Goal: Task Accomplishment & Management: Use online tool/utility

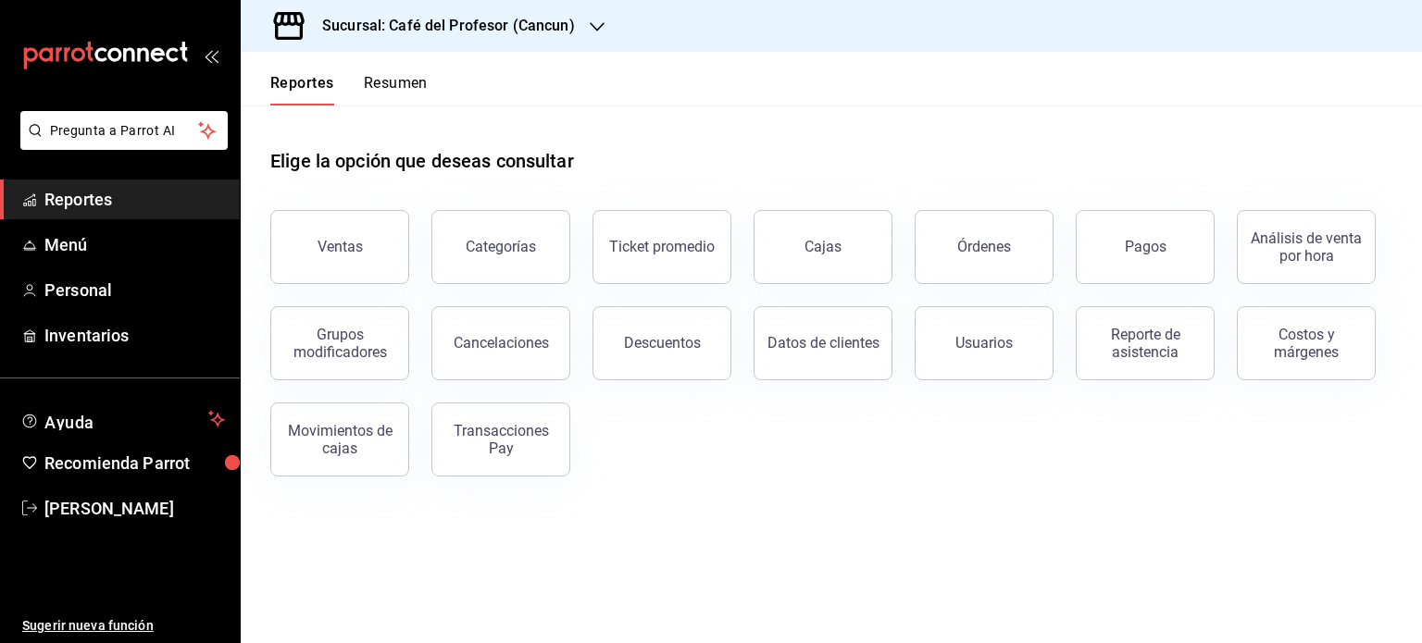
click at [548, 133] on div "Elige la opción que deseas consultar" at bounding box center [831, 147] width 1122 height 82
click at [371, 232] on button "Ventas" at bounding box center [339, 247] width 139 height 74
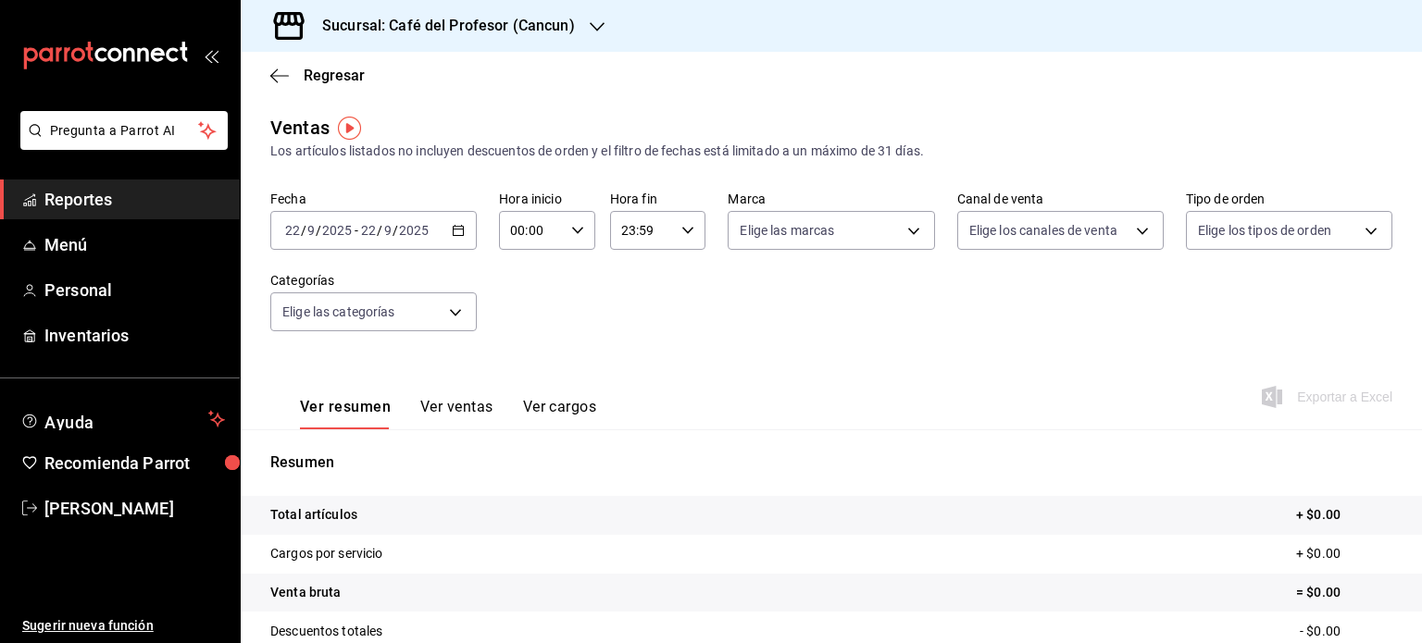
click at [456, 236] on \(Stroke\) "button" at bounding box center [458, 231] width 11 height 10
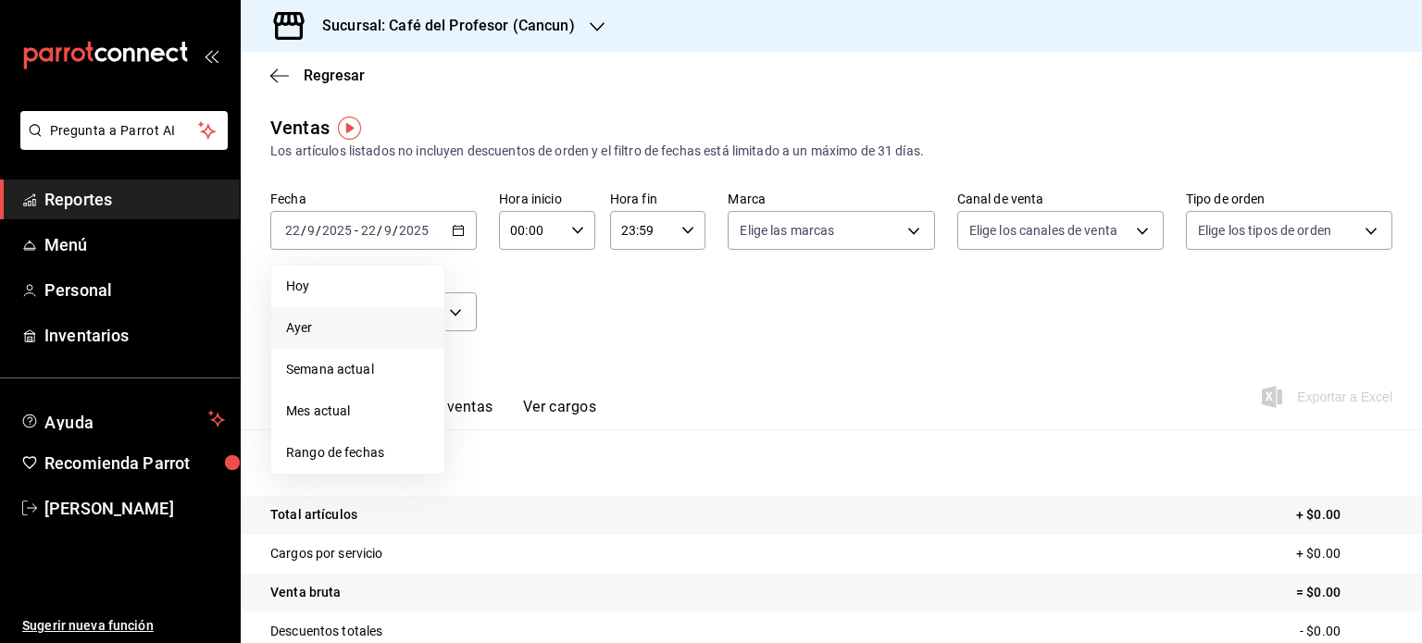
click at [323, 328] on span "Ayer" at bounding box center [357, 327] width 143 height 19
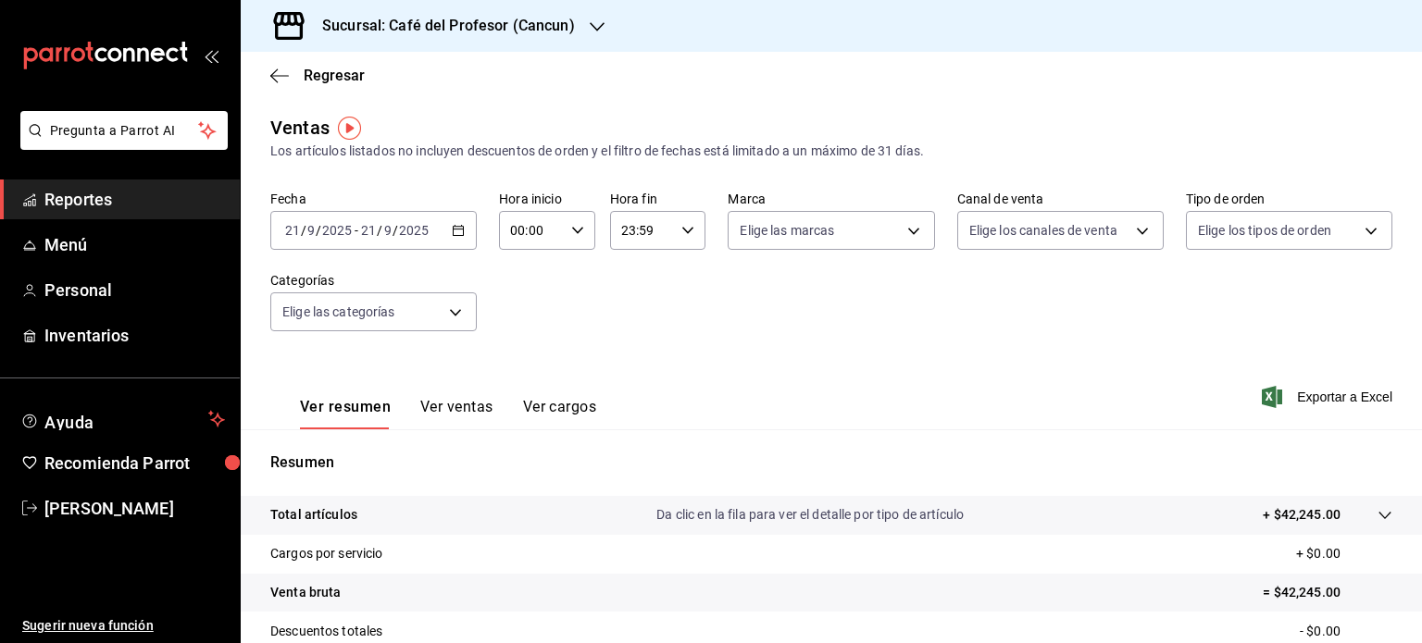
click at [599, 28] on icon "button" at bounding box center [597, 26] width 15 height 15
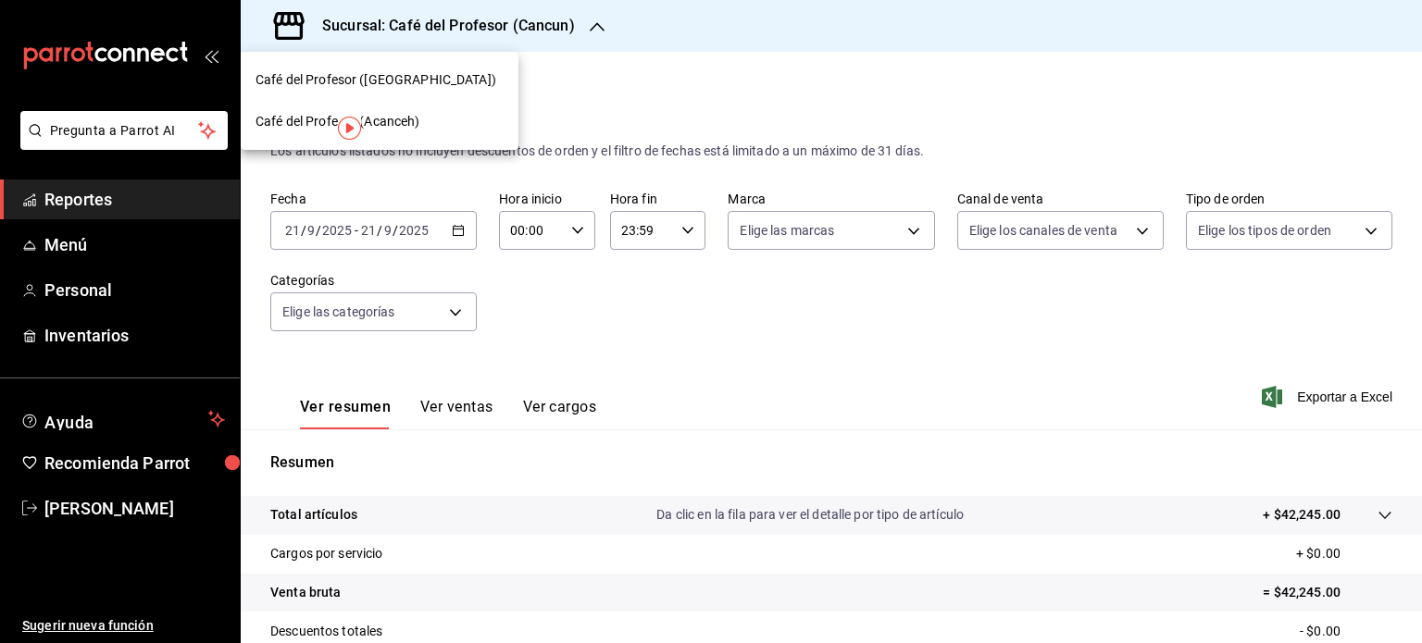
click at [439, 120] on div "Café del Profesor (Acanceh)" at bounding box center [379, 121] width 248 height 19
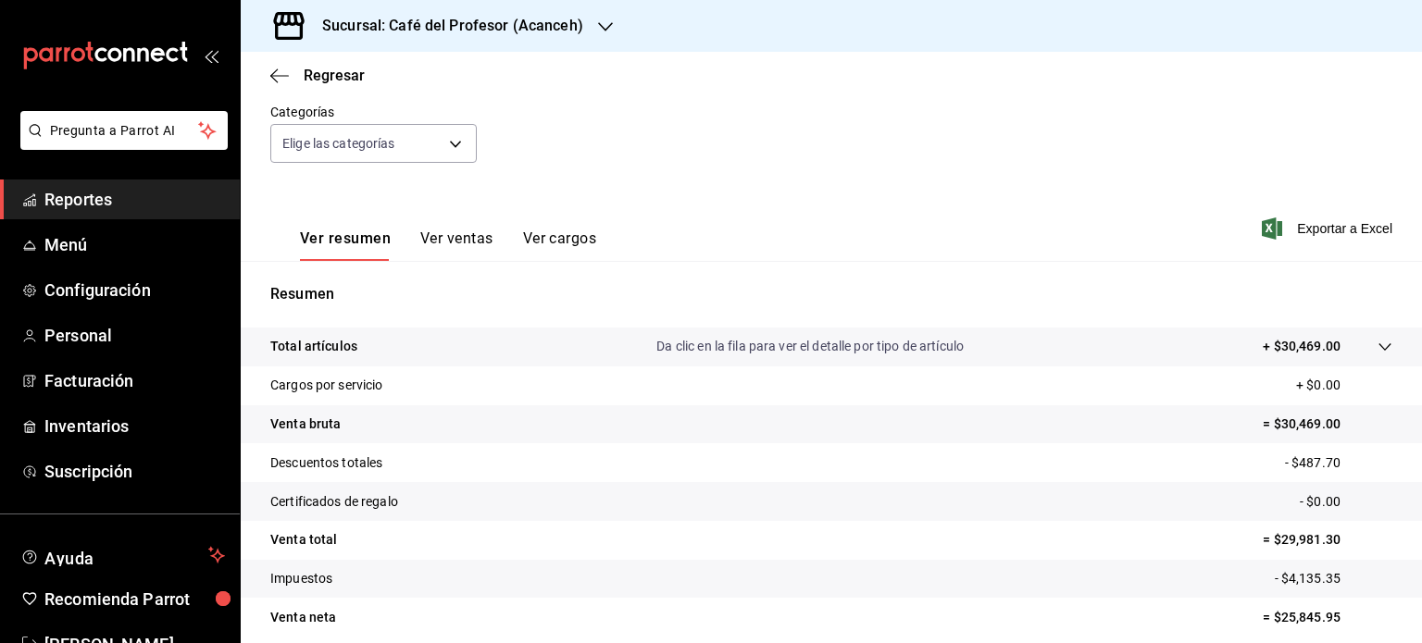
scroll to position [185, 0]
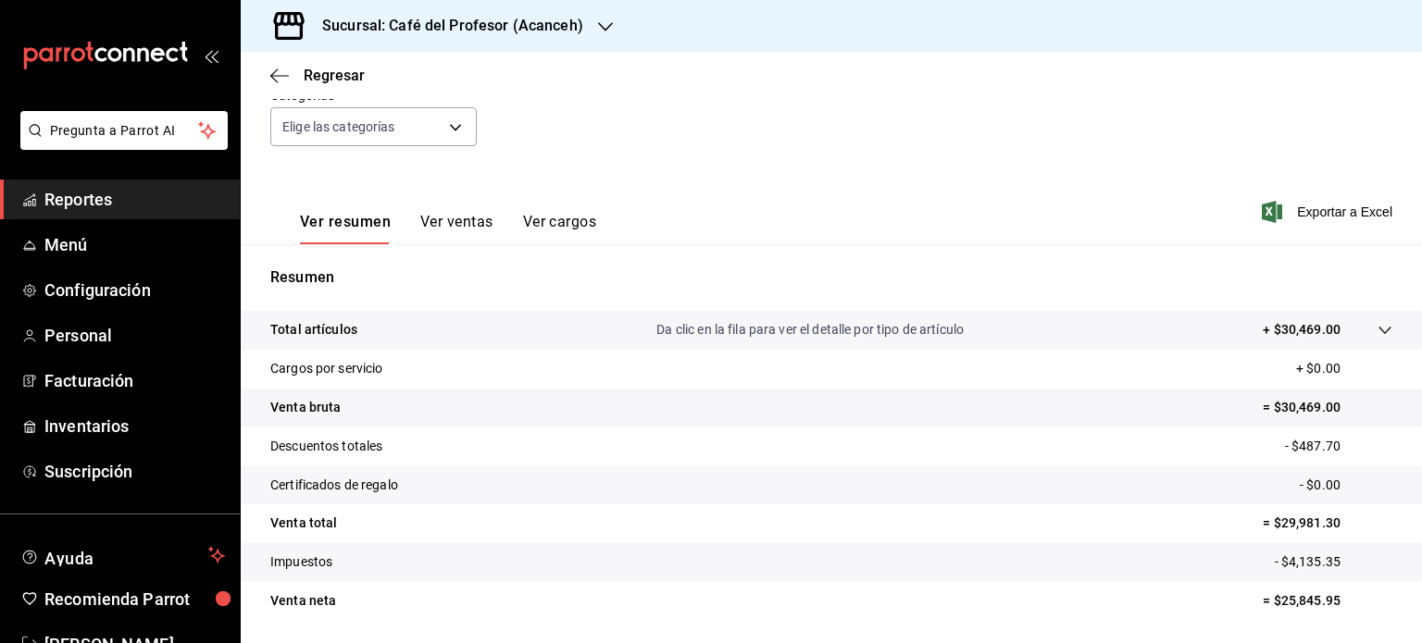
click at [598, 25] on icon "button" at bounding box center [605, 26] width 15 height 9
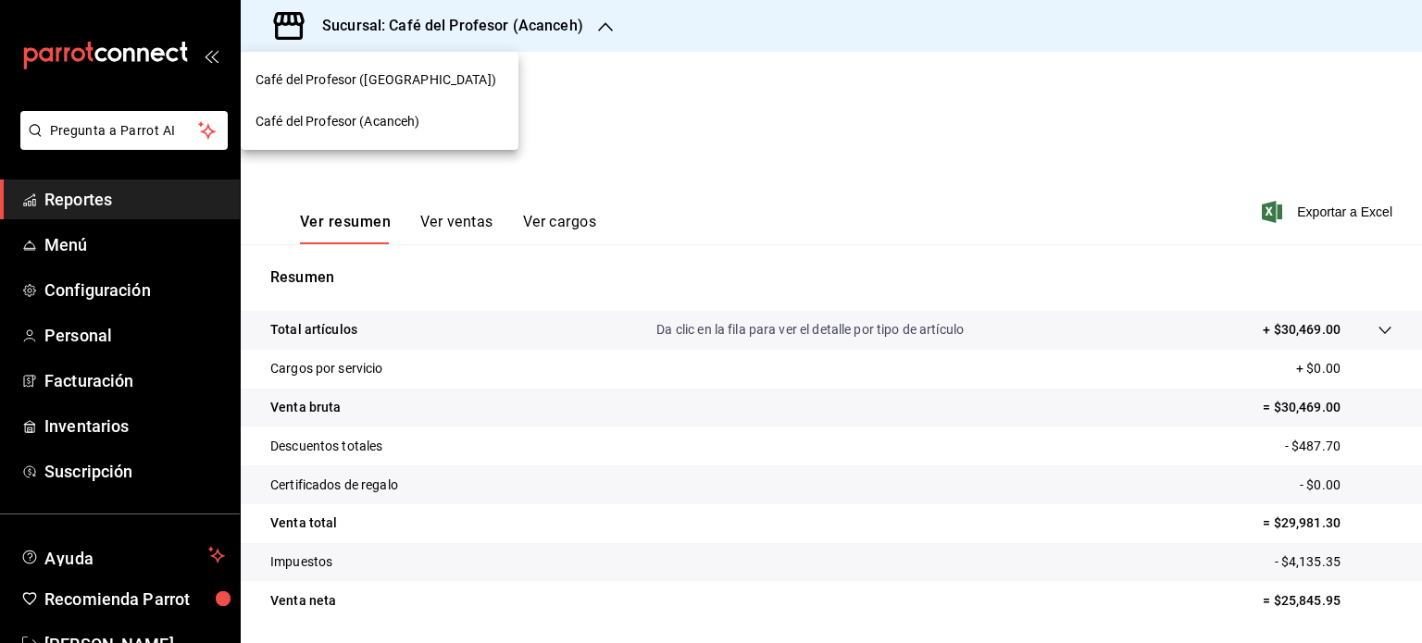
click at [477, 77] on div "Café del Profesor ([GEOGRAPHIC_DATA])" at bounding box center [379, 79] width 248 height 19
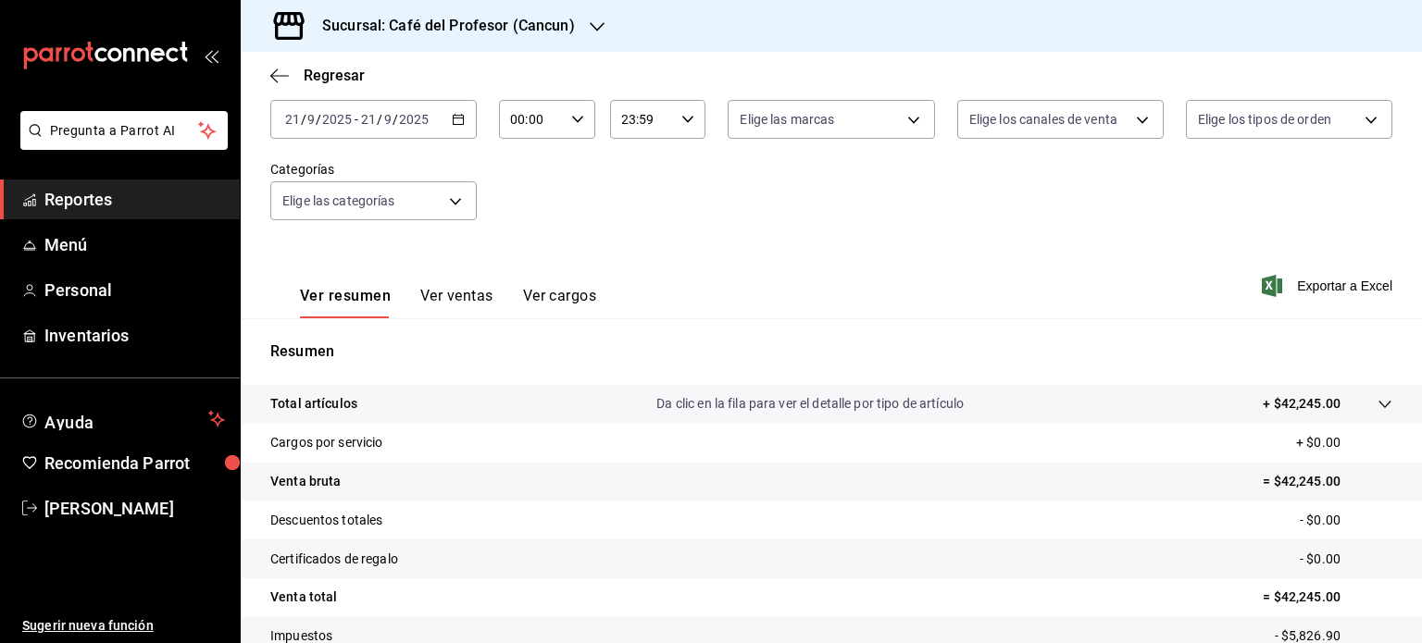
scroll to position [148, 0]
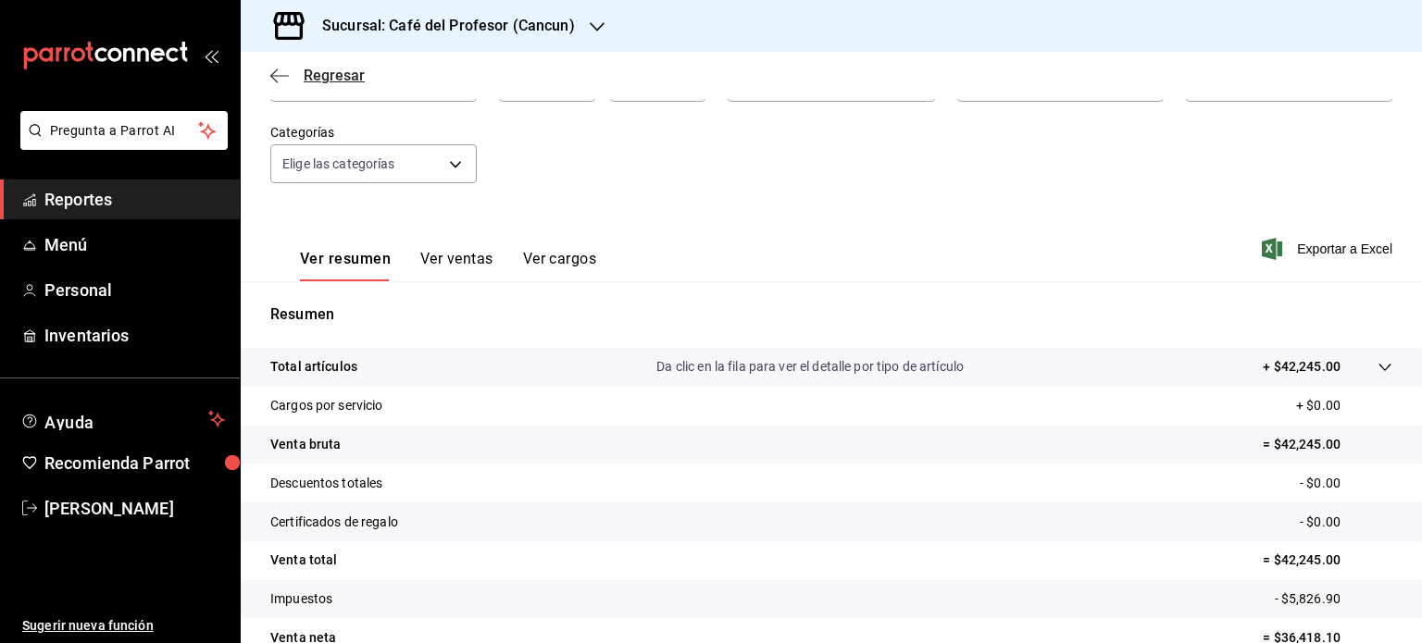
click at [281, 78] on icon "button" at bounding box center [279, 76] width 19 height 17
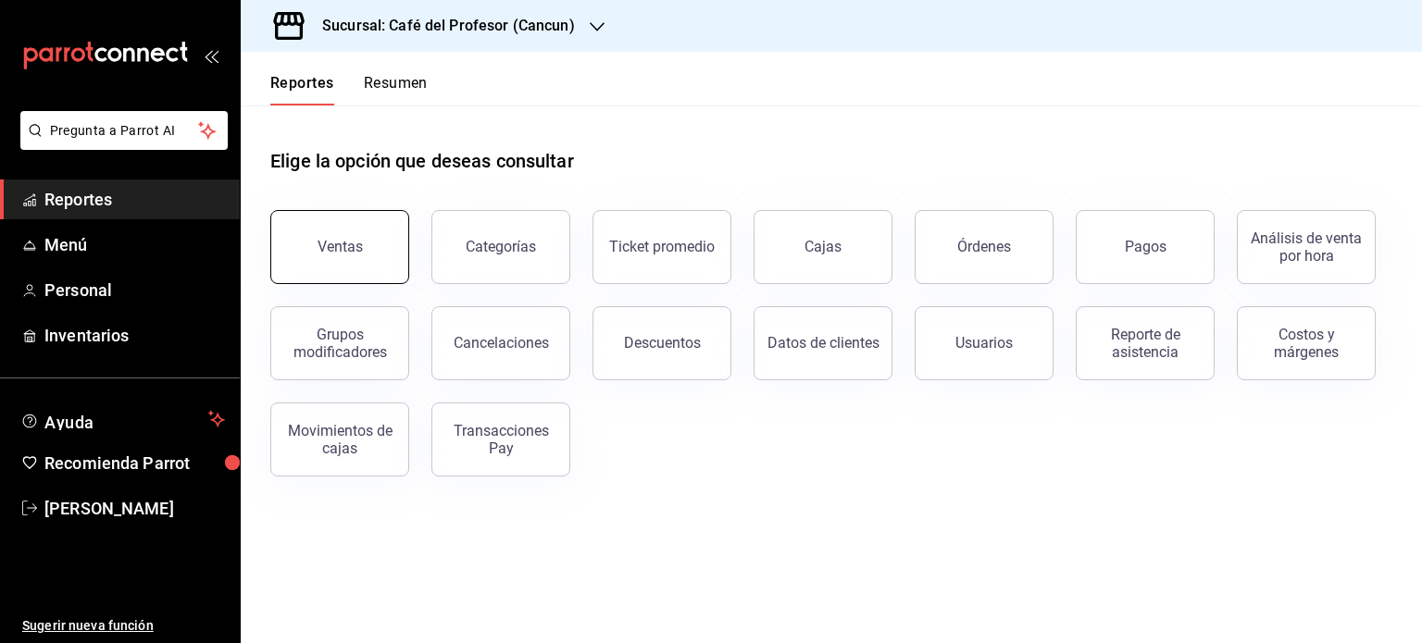
click at [333, 251] on div "Ventas" at bounding box center [340, 247] width 45 height 18
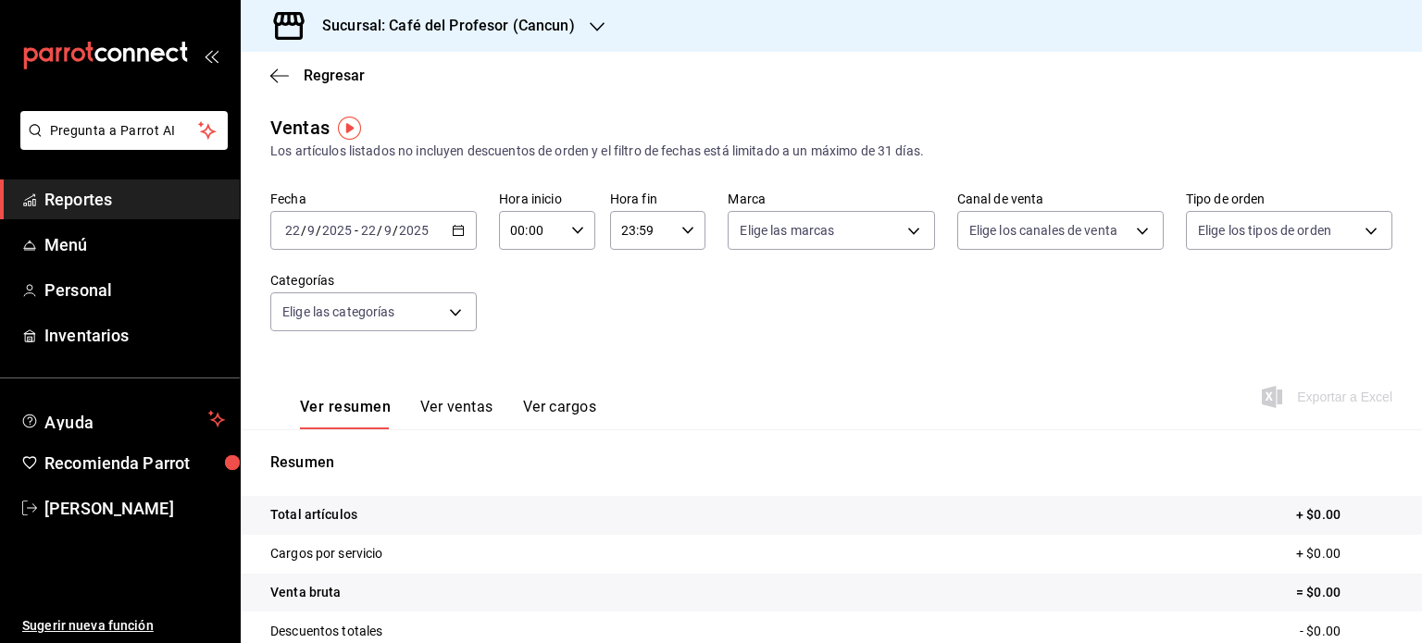
click at [453, 236] on \(Stroke\) "button" at bounding box center [458, 231] width 11 height 10
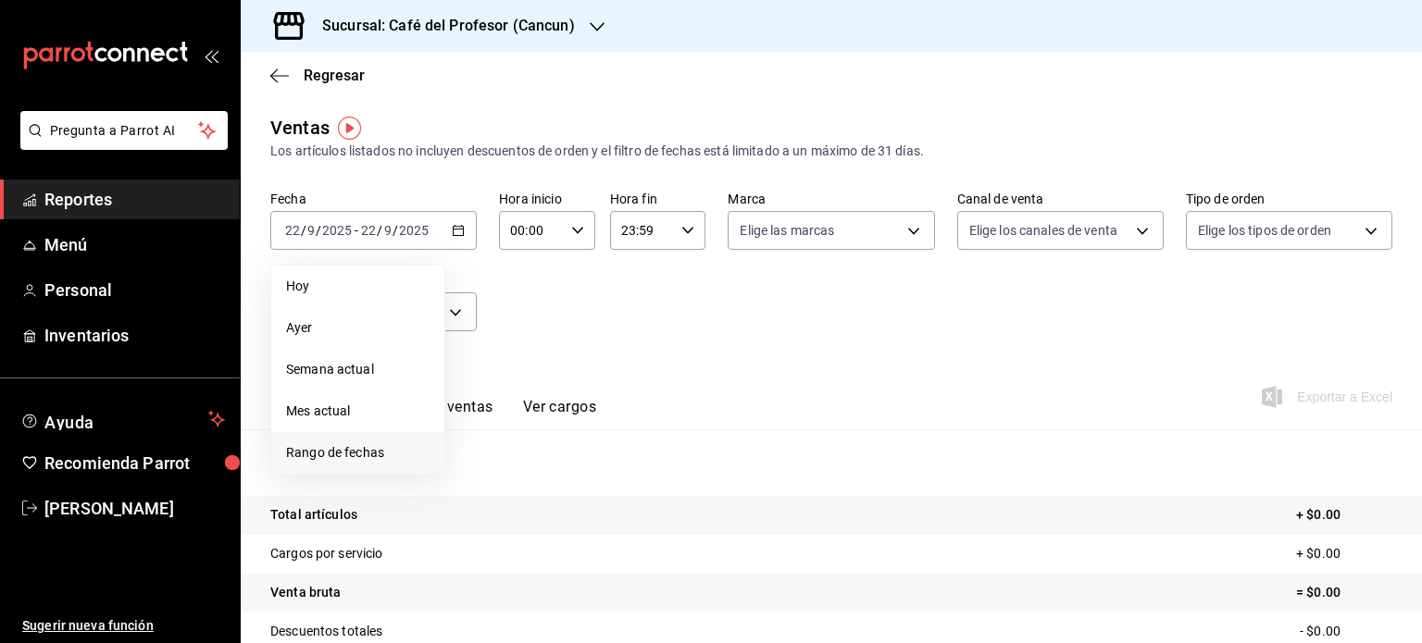
click at [393, 455] on span "Rango de fechas" at bounding box center [357, 452] width 143 height 19
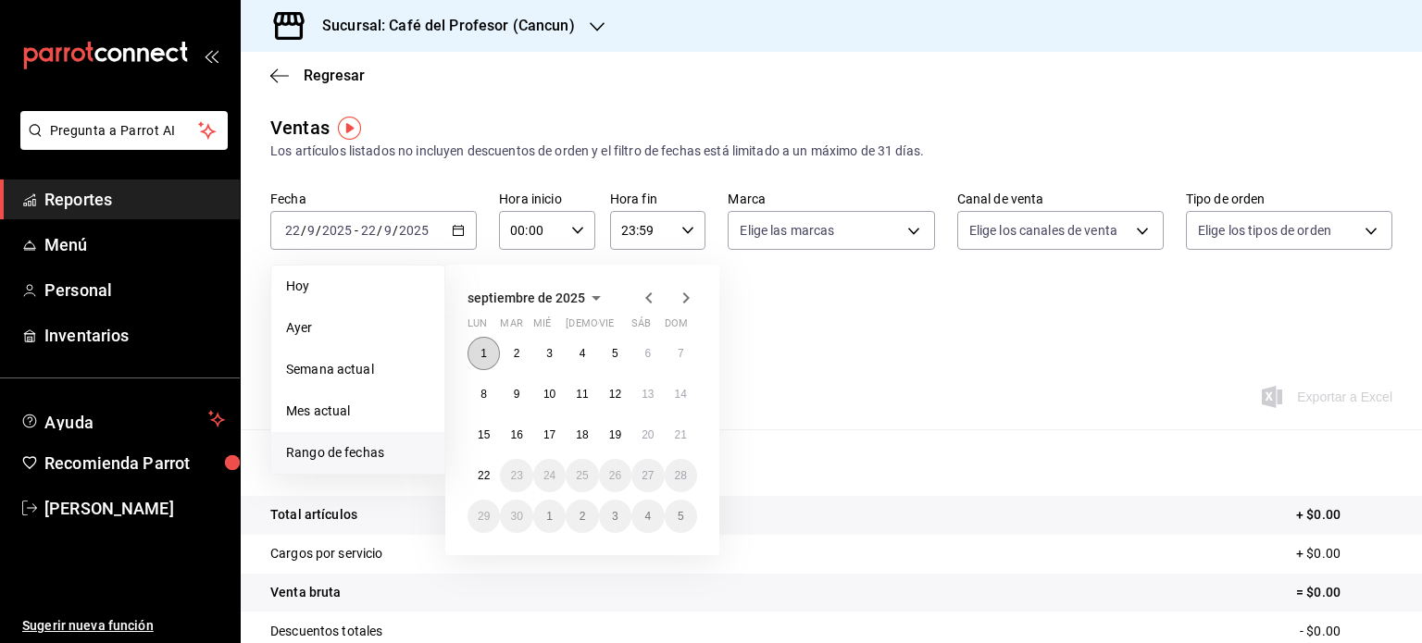
click at [481, 358] on abbr "1" at bounding box center [483, 353] width 6 height 13
click at [478, 484] on button "22" at bounding box center [483, 475] width 32 height 33
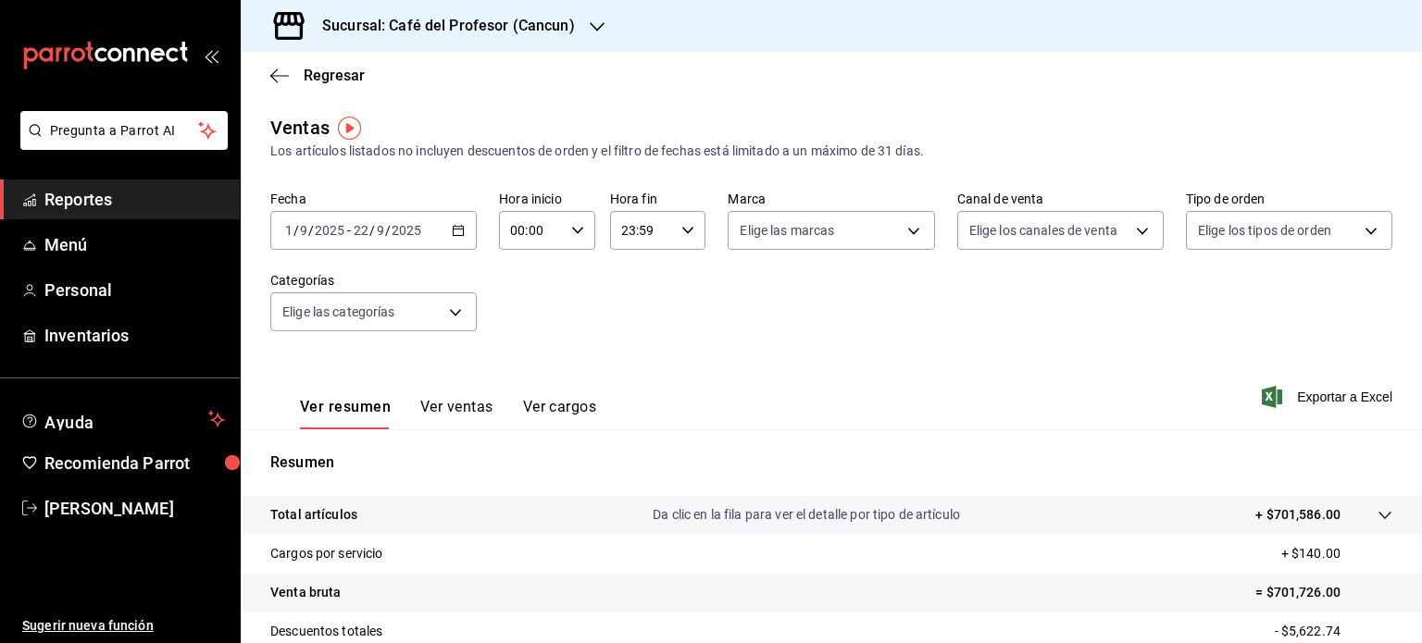
click at [591, 25] on icon "button" at bounding box center [597, 26] width 15 height 15
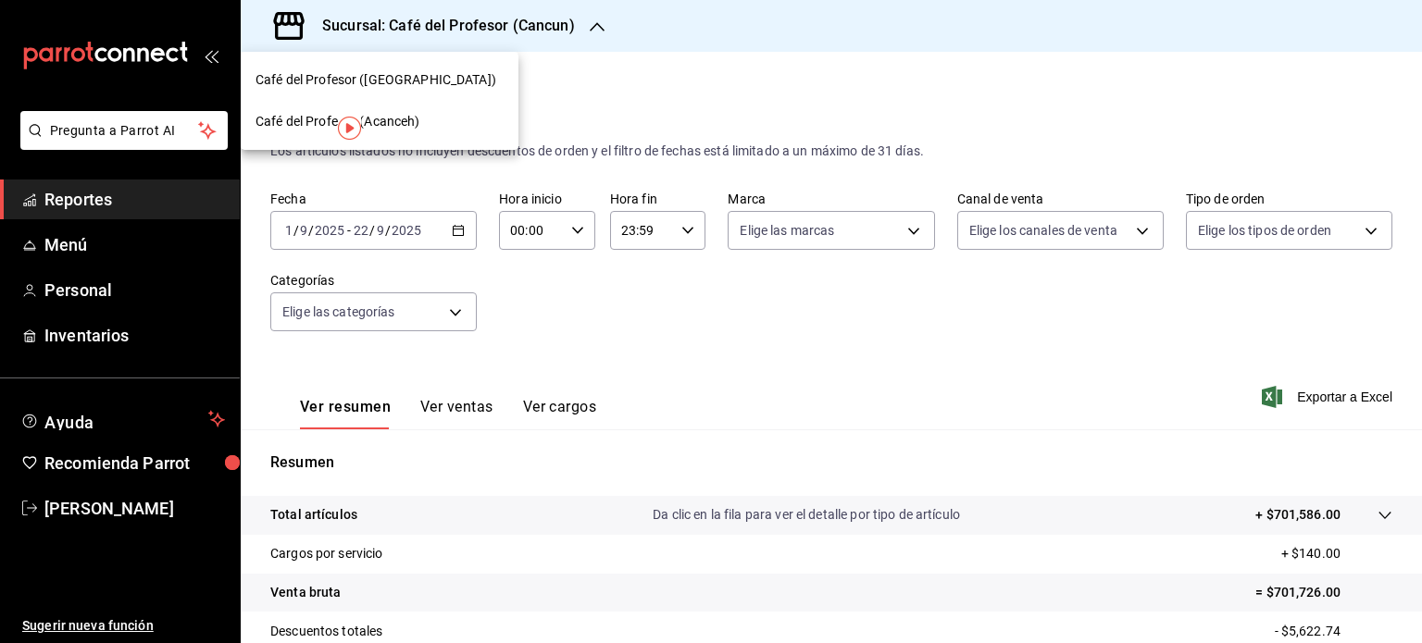
click at [448, 120] on div "Café del Profesor (Acanceh)" at bounding box center [379, 121] width 248 height 19
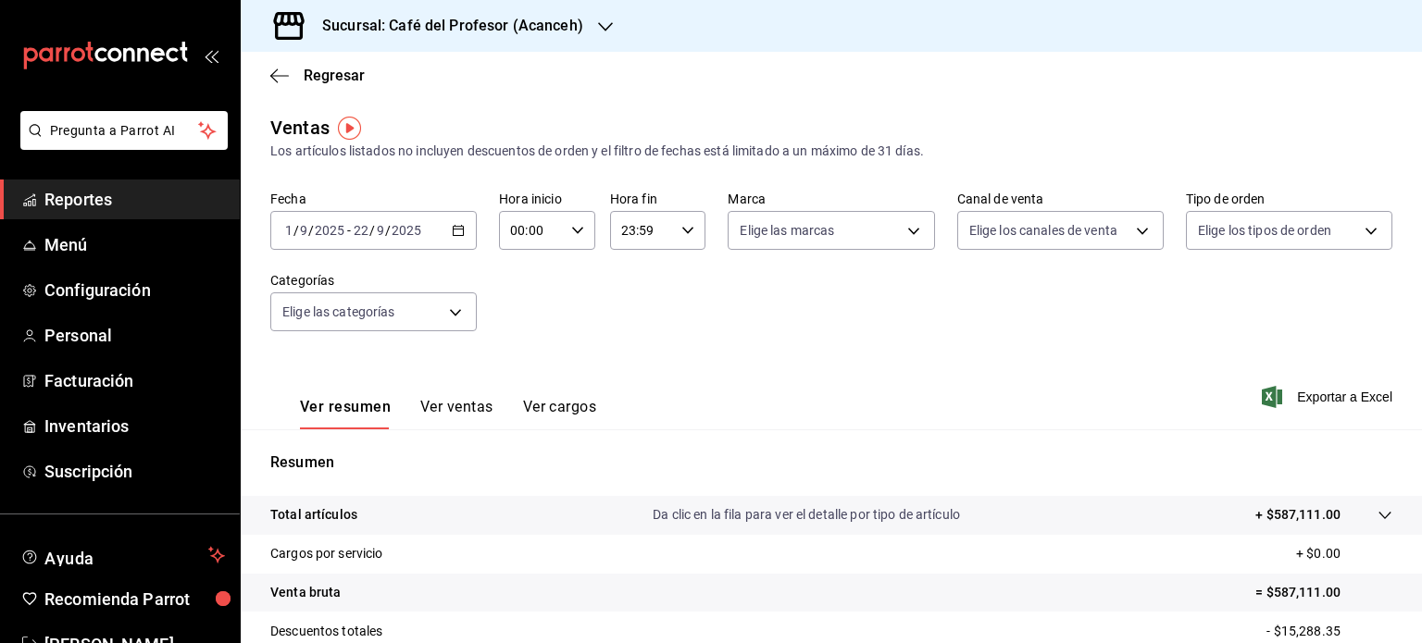
click at [452, 232] on icon "button" at bounding box center [458, 230] width 13 height 13
click at [578, 293] on div "Fecha [DATE] [DATE] - [DATE] [DATE] Hora inicio 00:00 Hora inicio Hora fin 23:5…" at bounding box center [831, 272] width 1122 height 163
click at [598, 25] on icon "button" at bounding box center [605, 26] width 15 height 15
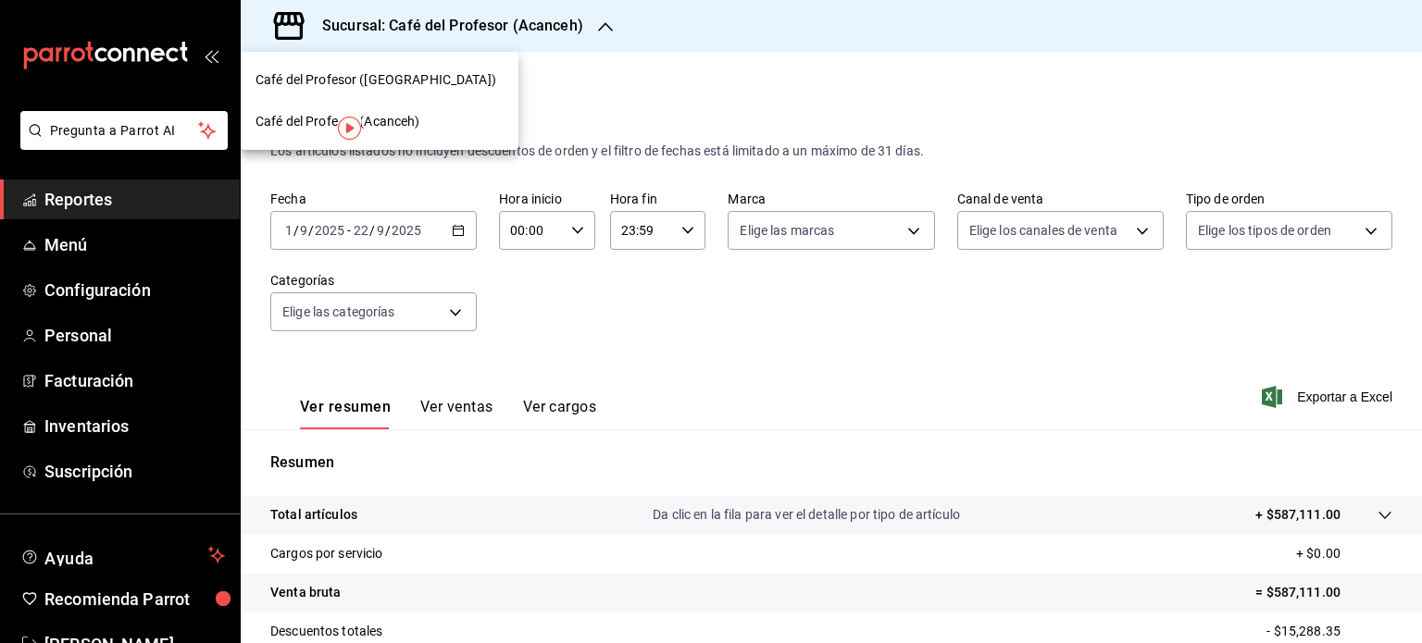
click at [492, 71] on div "Café del Profesor ([GEOGRAPHIC_DATA])" at bounding box center [379, 79] width 248 height 19
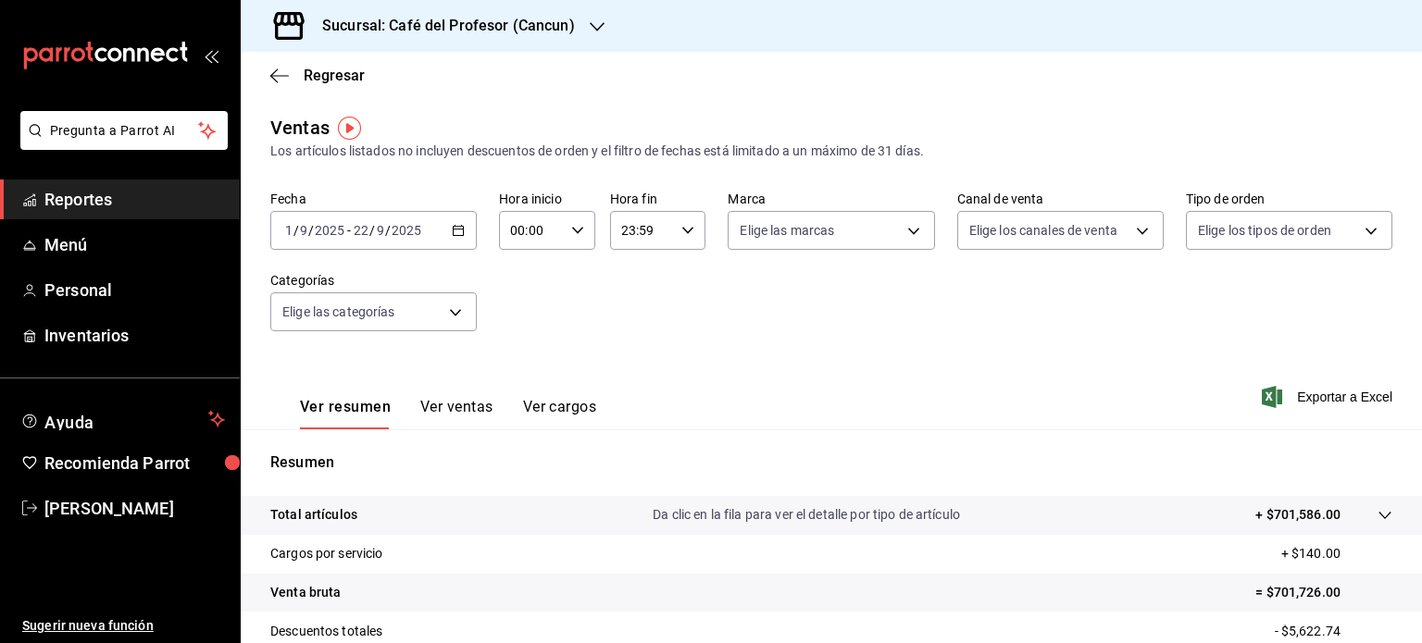
click at [454, 226] on \(Stroke\) "button" at bounding box center [458, 231] width 11 height 10
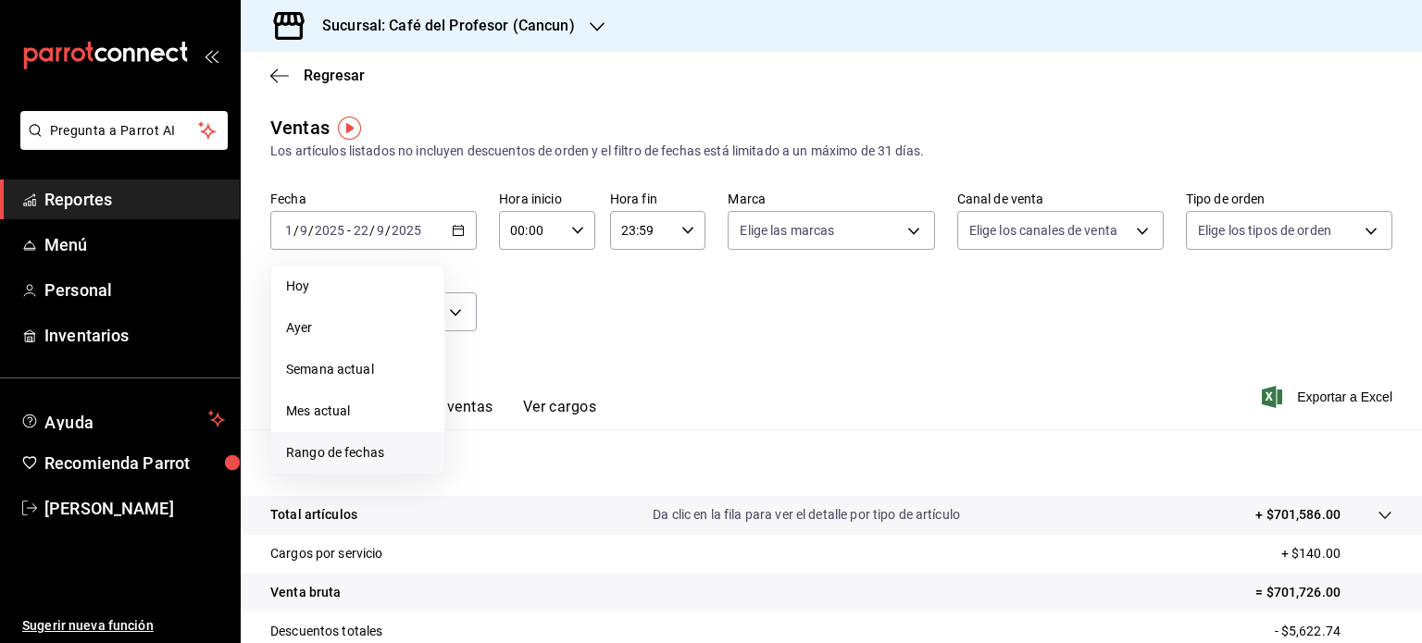
click at [355, 461] on span "Rango de fechas" at bounding box center [357, 452] width 143 height 19
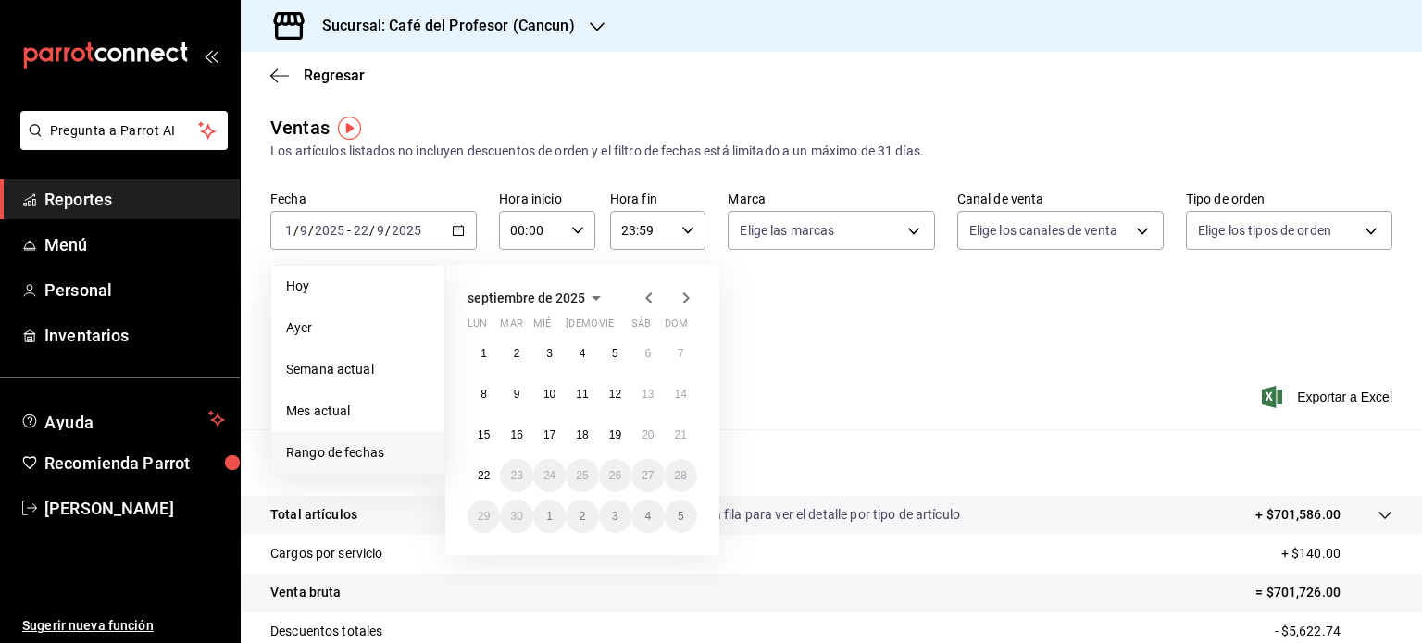
click at [649, 297] on icon "button" at bounding box center [649, 298] width 22 height 22
click at [616, 348] on abbr "1" at bounding box center [615, 353] width 6 height 13
click at [579, 469] on abbr "21" at bounding box center [582, 475] width 12 height 13
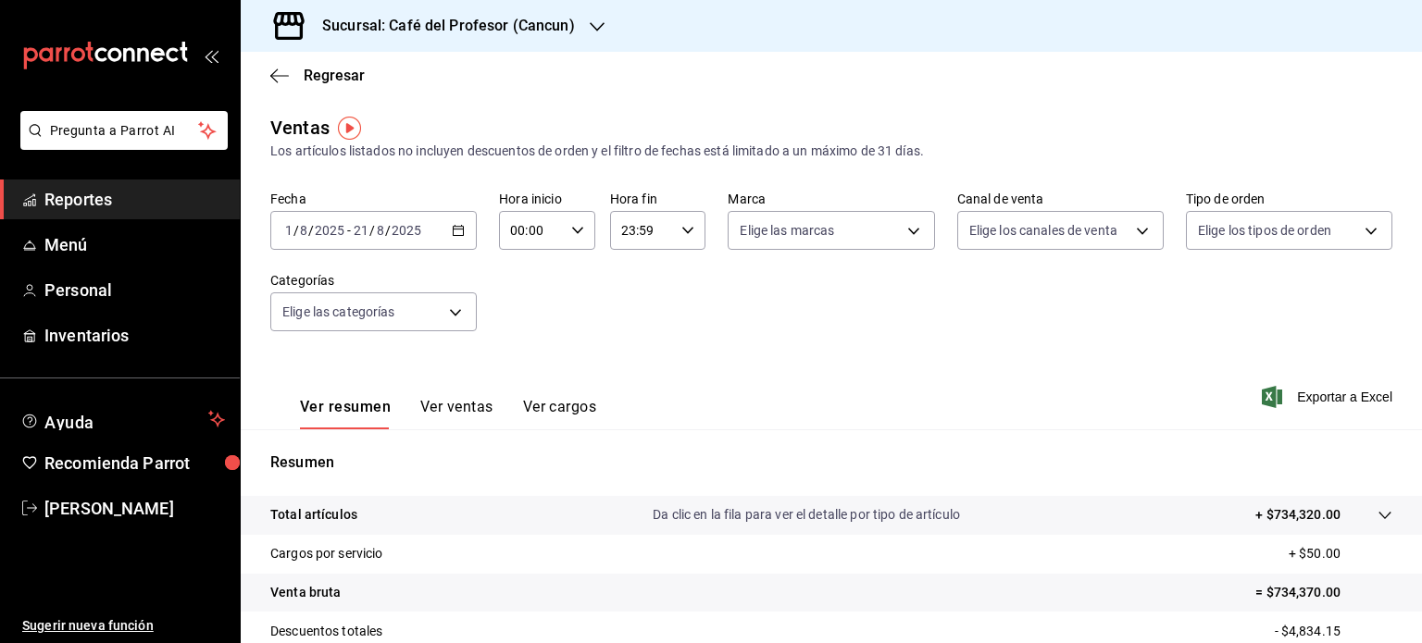
click at [450, 240] on div "[DATE] [DATE] - [DATE] [DATE]" at bounding box center [373, 230] width 206 height 39
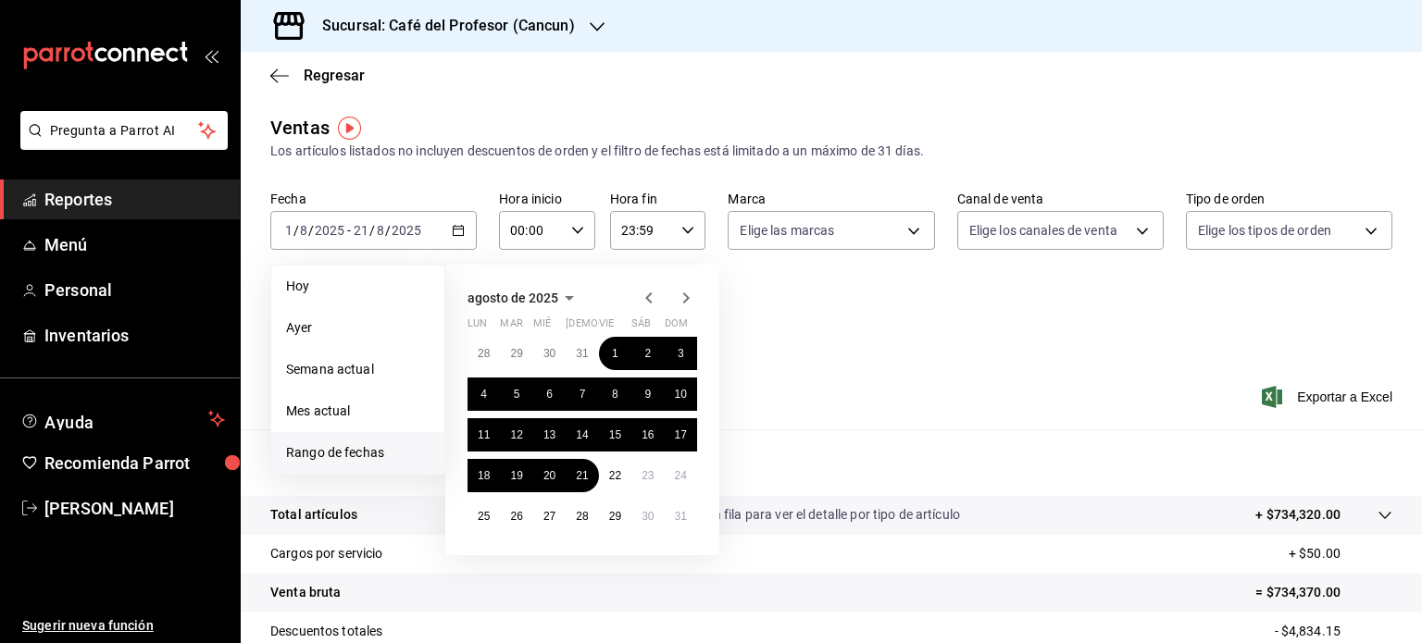
click at [652, 297] on icon "button" at bounding box center [649, 298] width 22 height 22
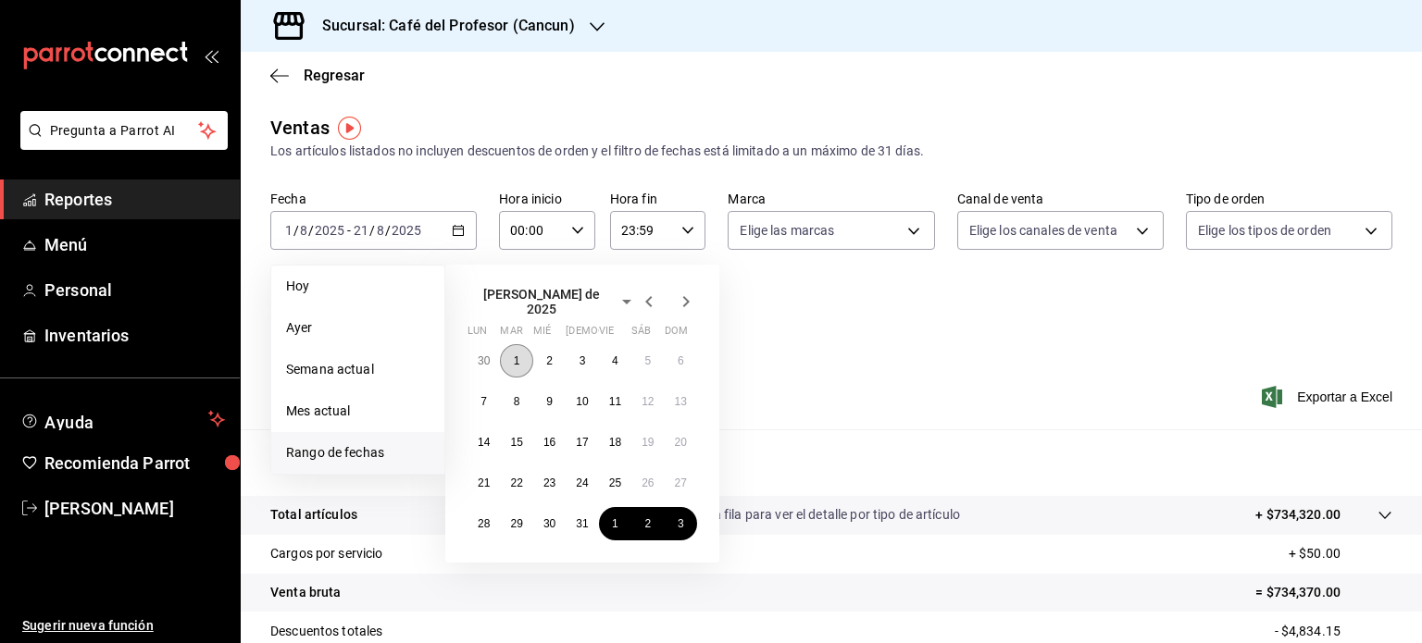
click at [519, 356] on button "1" at bounding box center [516, 360] width 32 height 33
click at [479, 477] on abbr "21" at bounding box center [484, 483] width 12 height 13
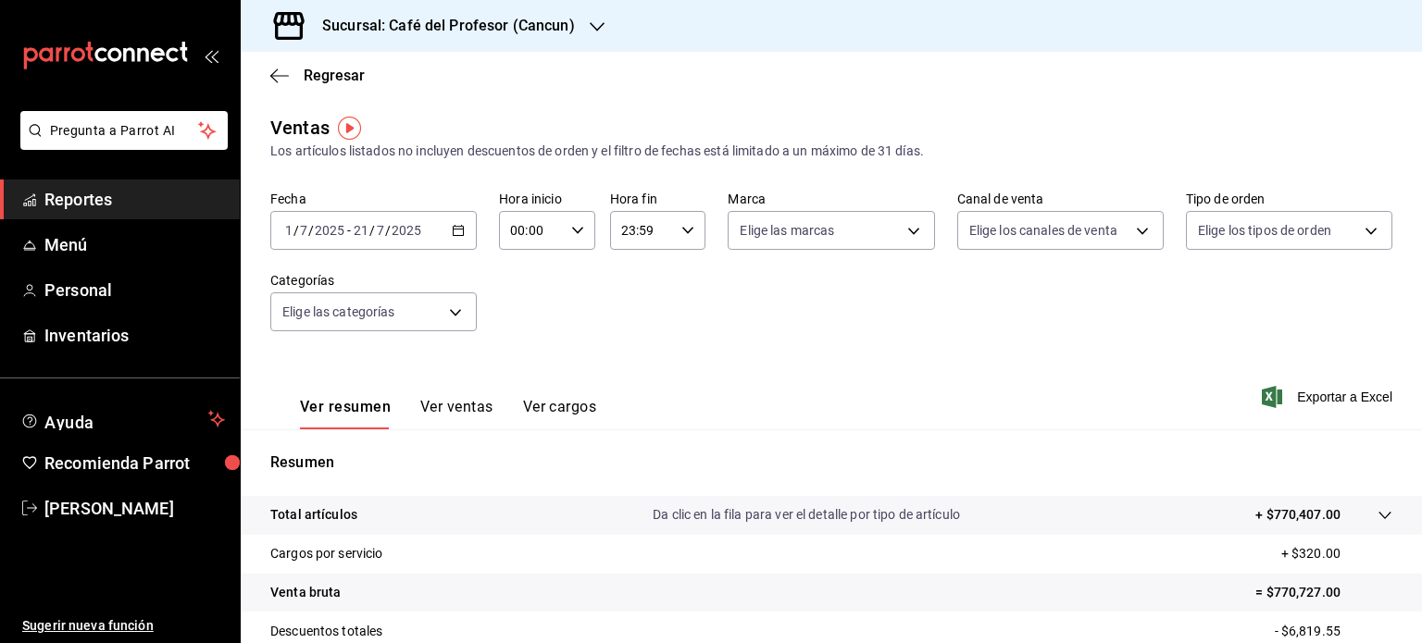
click at [465, 232] on div "[DATE] [DATE] - [DATE] [DATE]" at bounding box center [373, 230] width 206 height 39
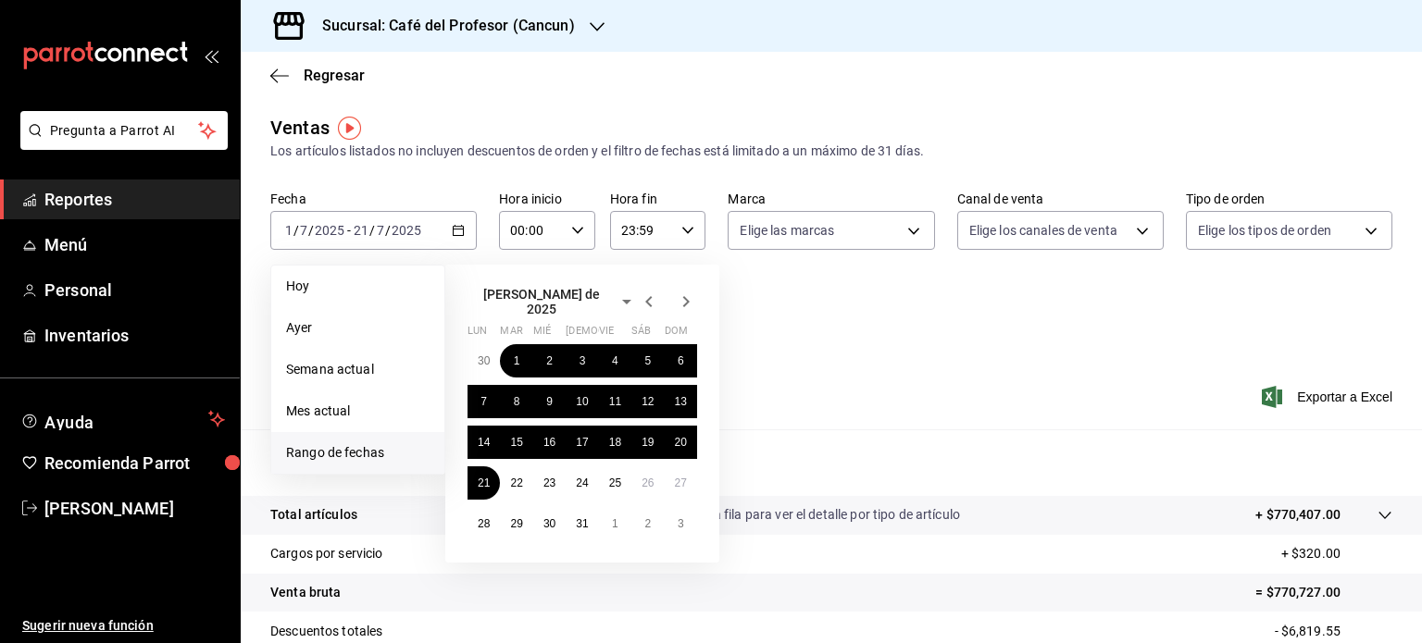
click at [646, 302] on icon "button" at bounding box center [649, 302] width 22 height 22
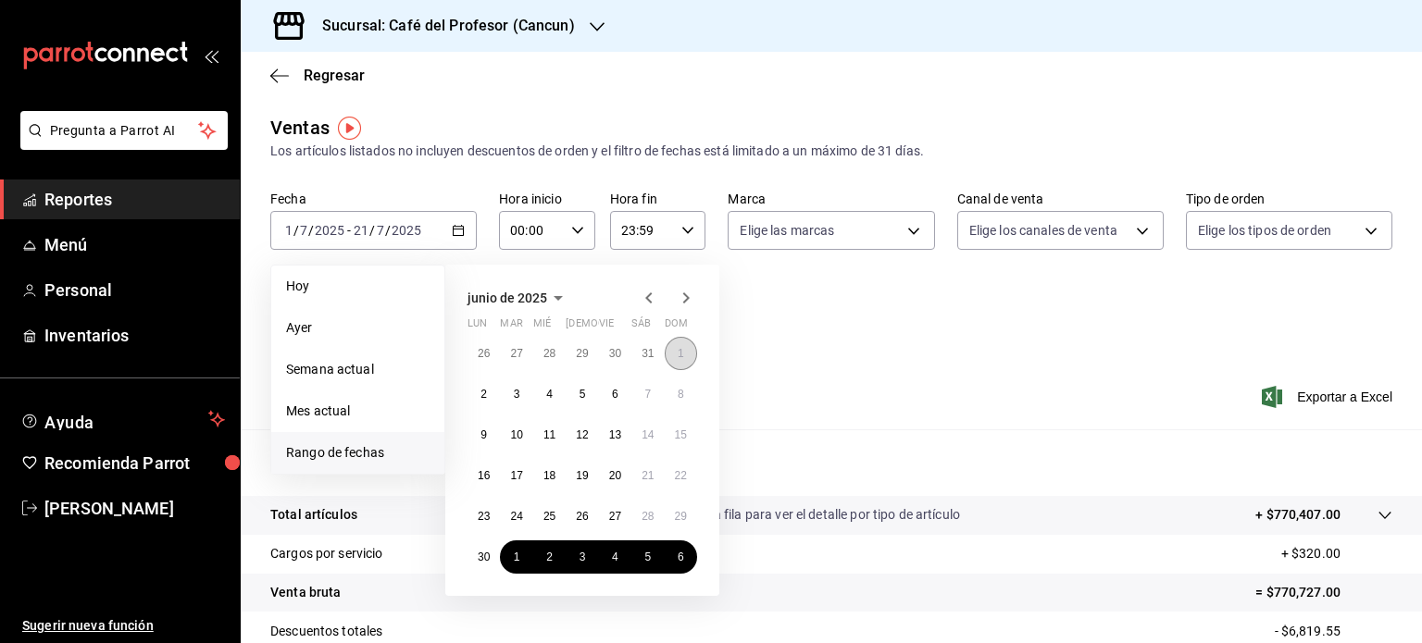
click at [678, 352] on abbr "1" at bounding box center [681, 353] width 6 height 13
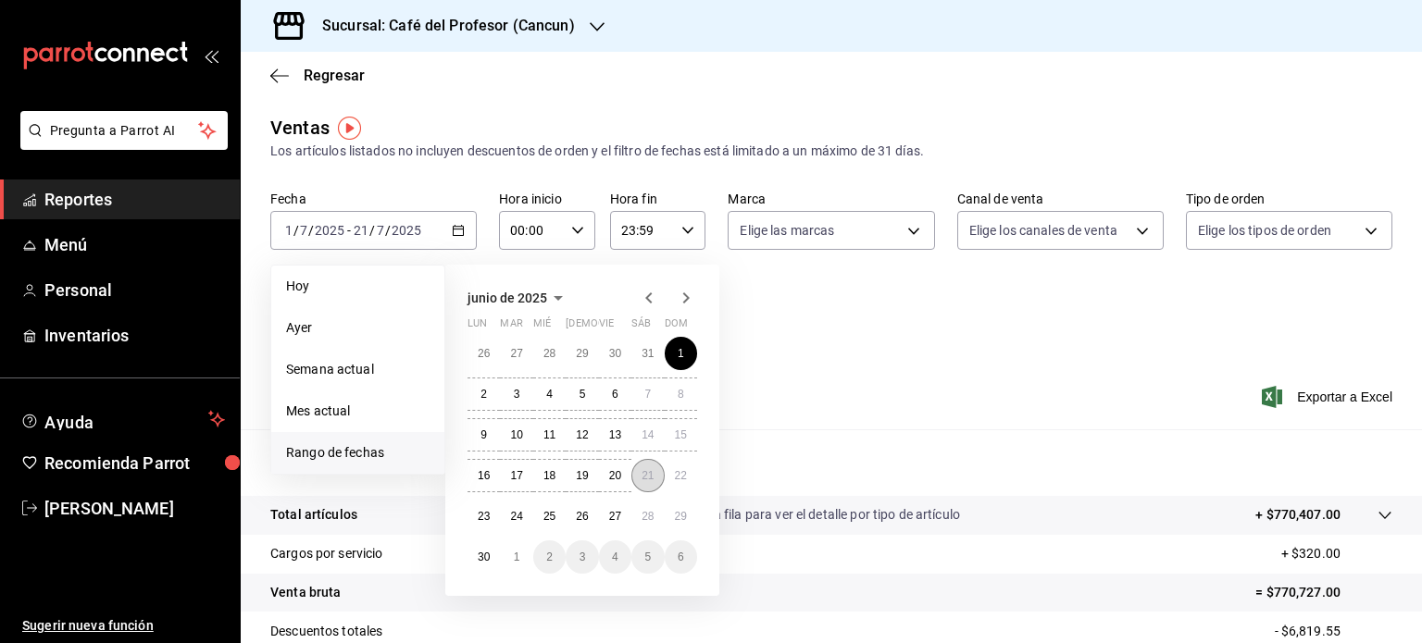
click at [644, 477] on abbr "21" at bounding box center [648, 475] width 12 height 13
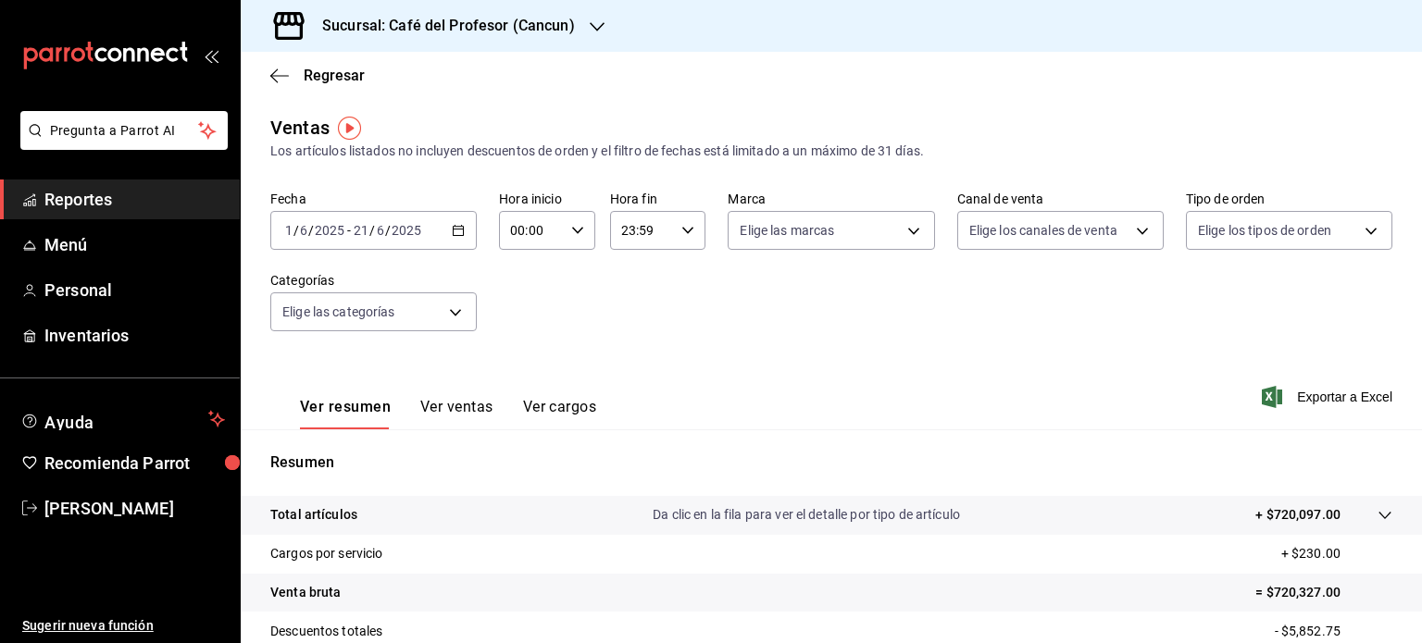
click at [457, 230] on icon "button" at bounding box center [458, 230] width 13 height 13
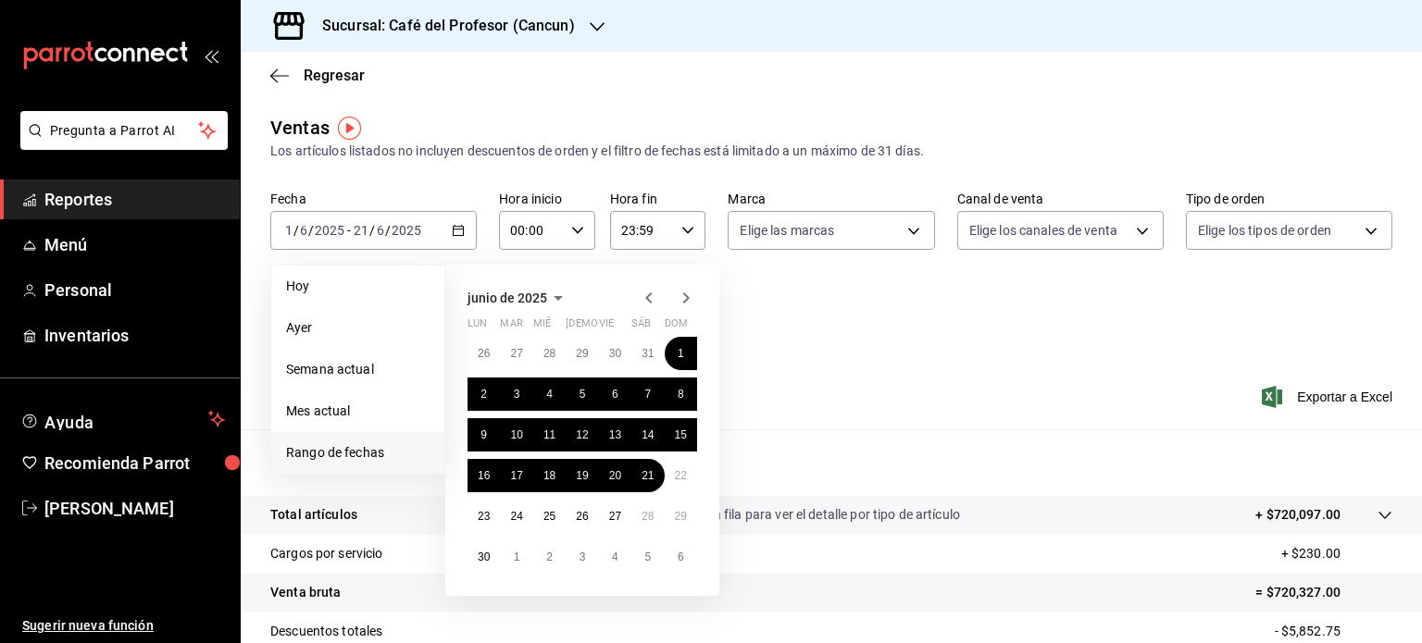
click at [646, 295] on icon "button" at bounding box center [649, 298] width 22 height 22
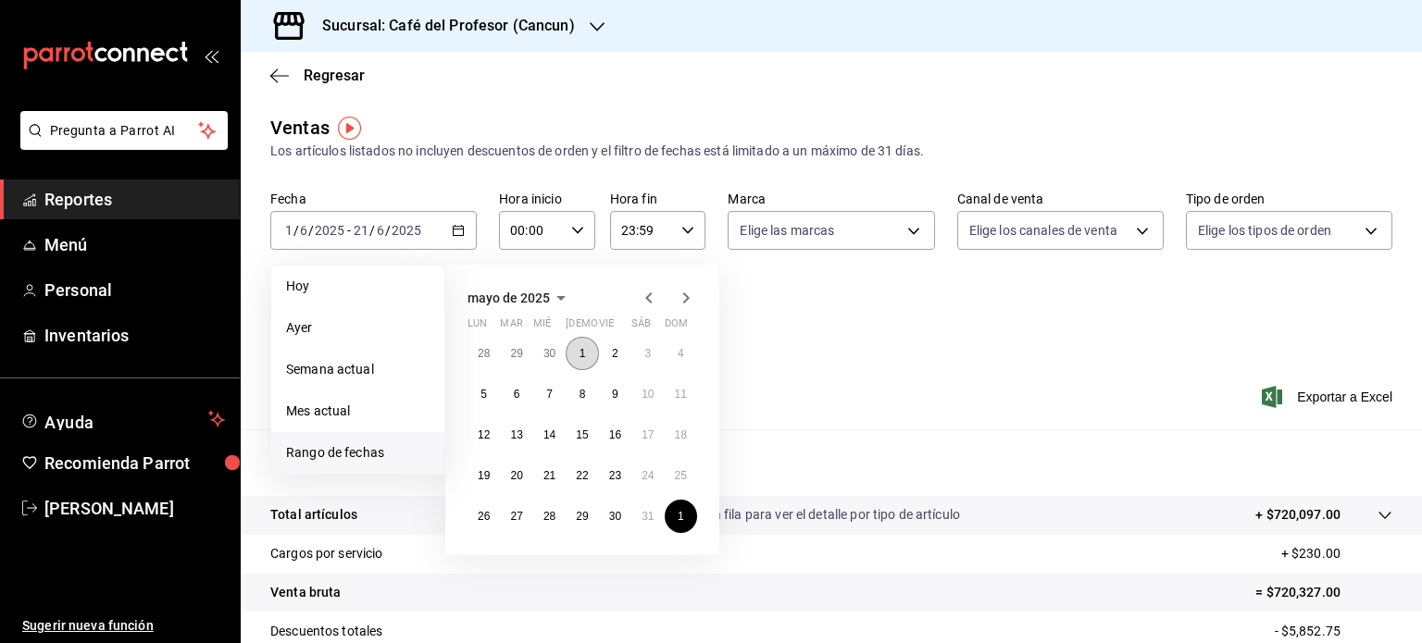
click at [586, 350] on button "1" at bounding box center [582, 353] width 32 height 33
click at [547, 470] on abbr "21" at bounding box center [549, 475] width 12 height 13
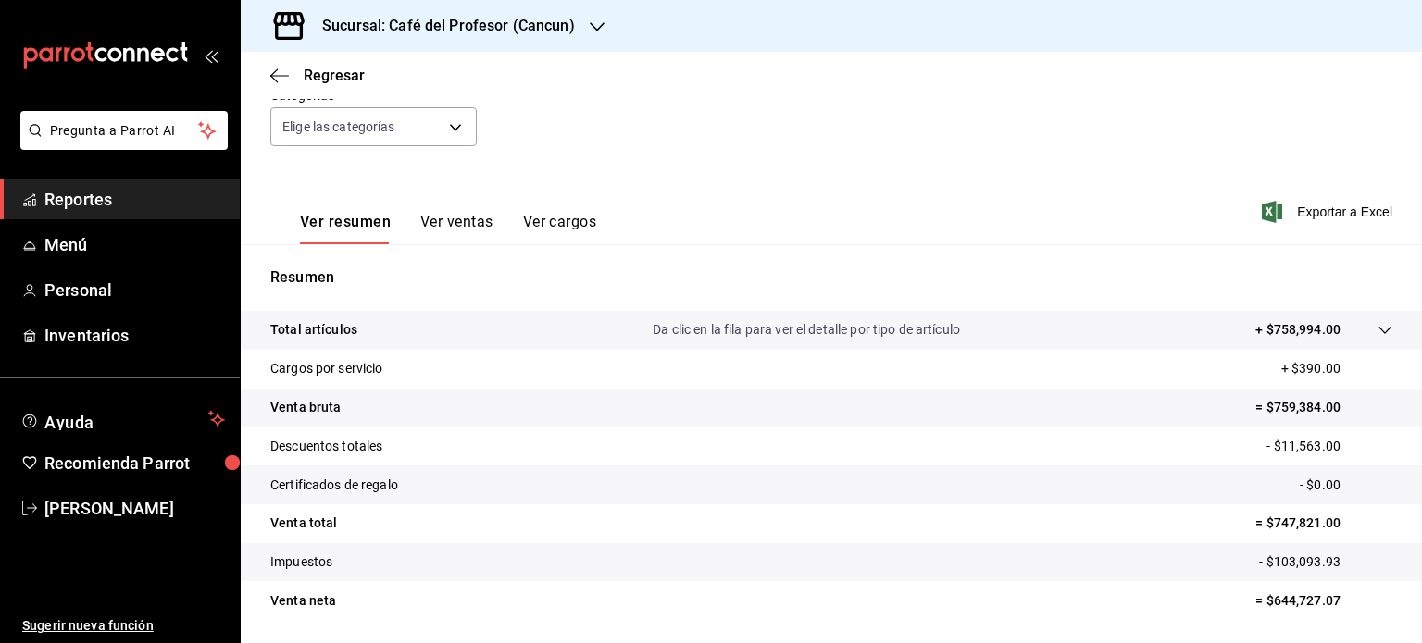
scroll to position [98, 0]
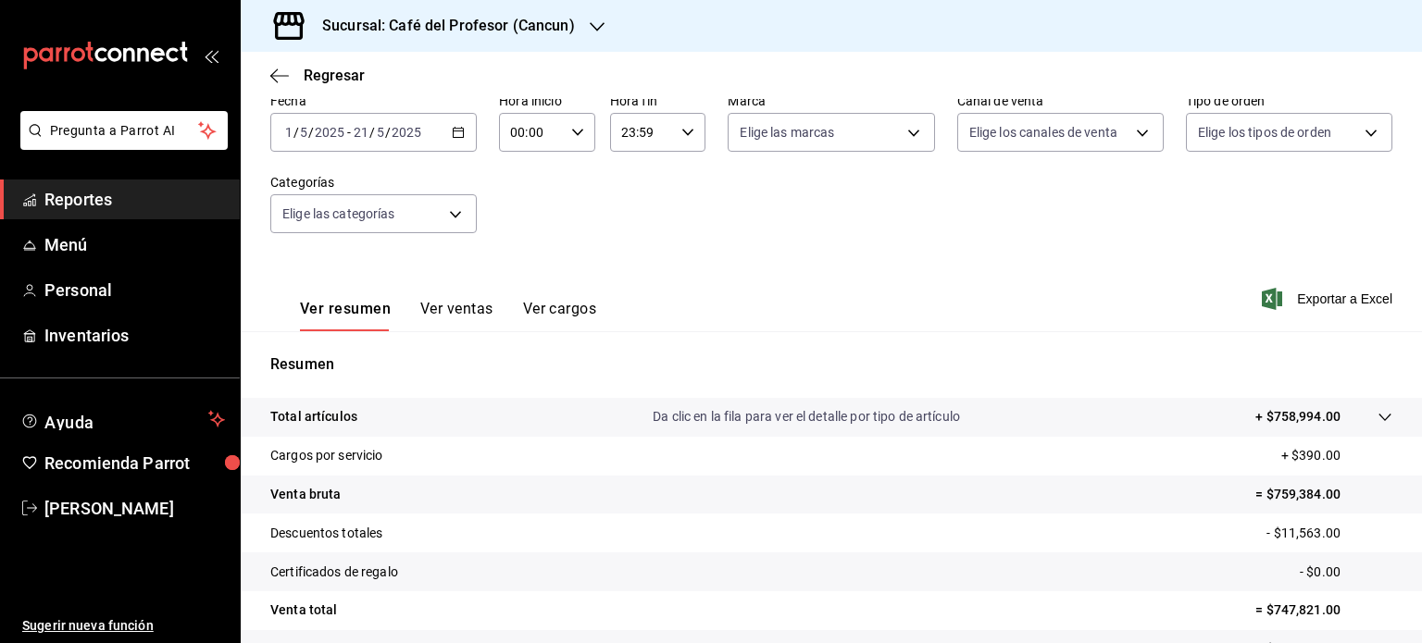
click at [1407, 56] on div "Regresar" at bounding box center [831, 75] width 1181 height 47
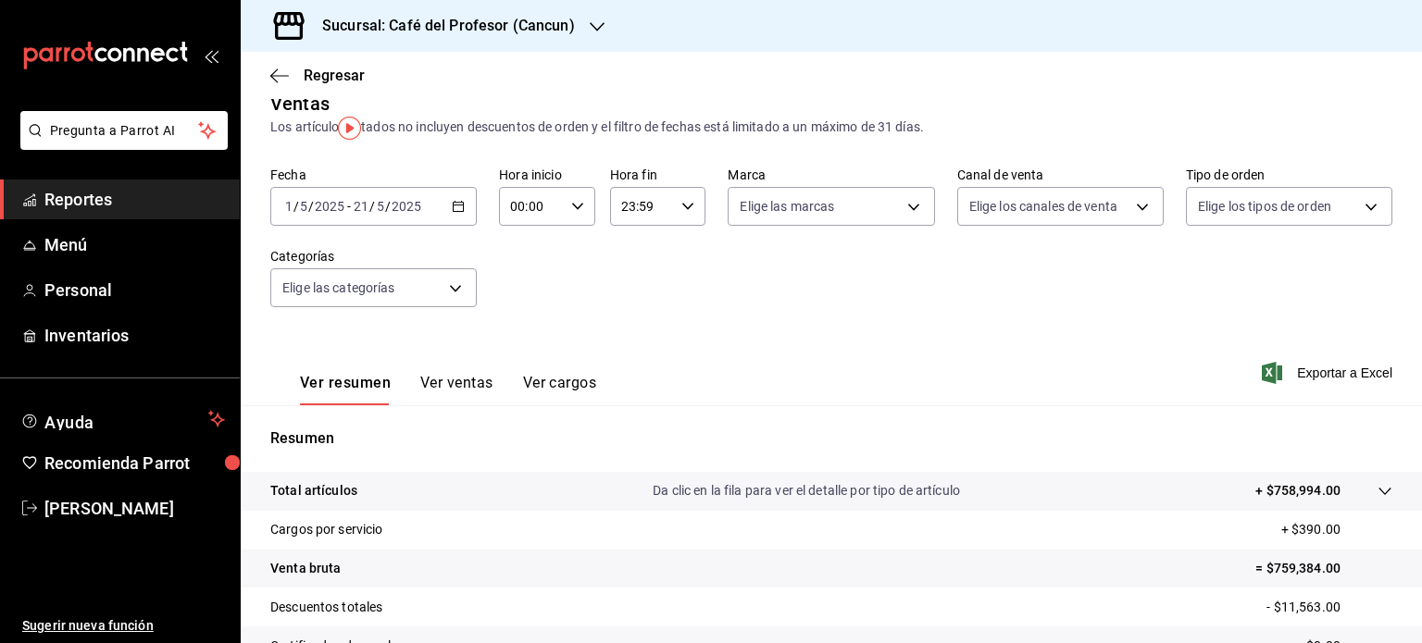
scroll to position [0, 0]
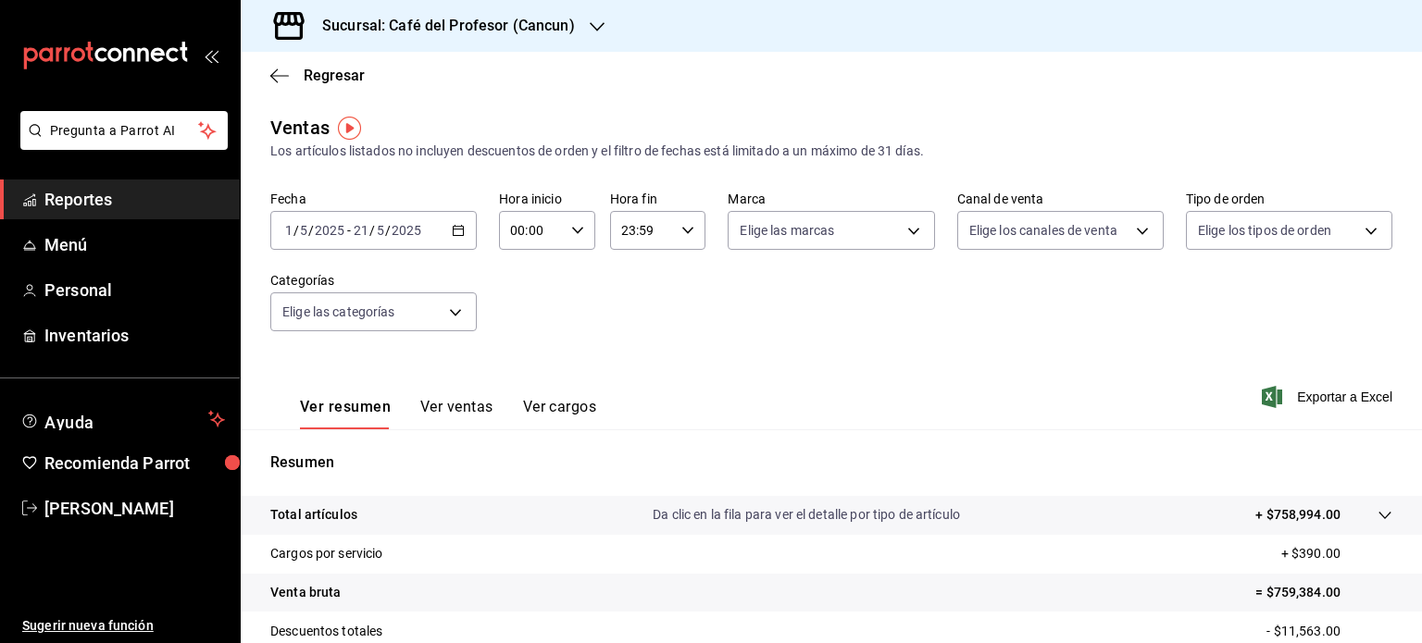
click at [464, 230] on div "[DATE] [DATE] - [DATE] [DATE]" at bounding box center [373, 230] width 206 height 39
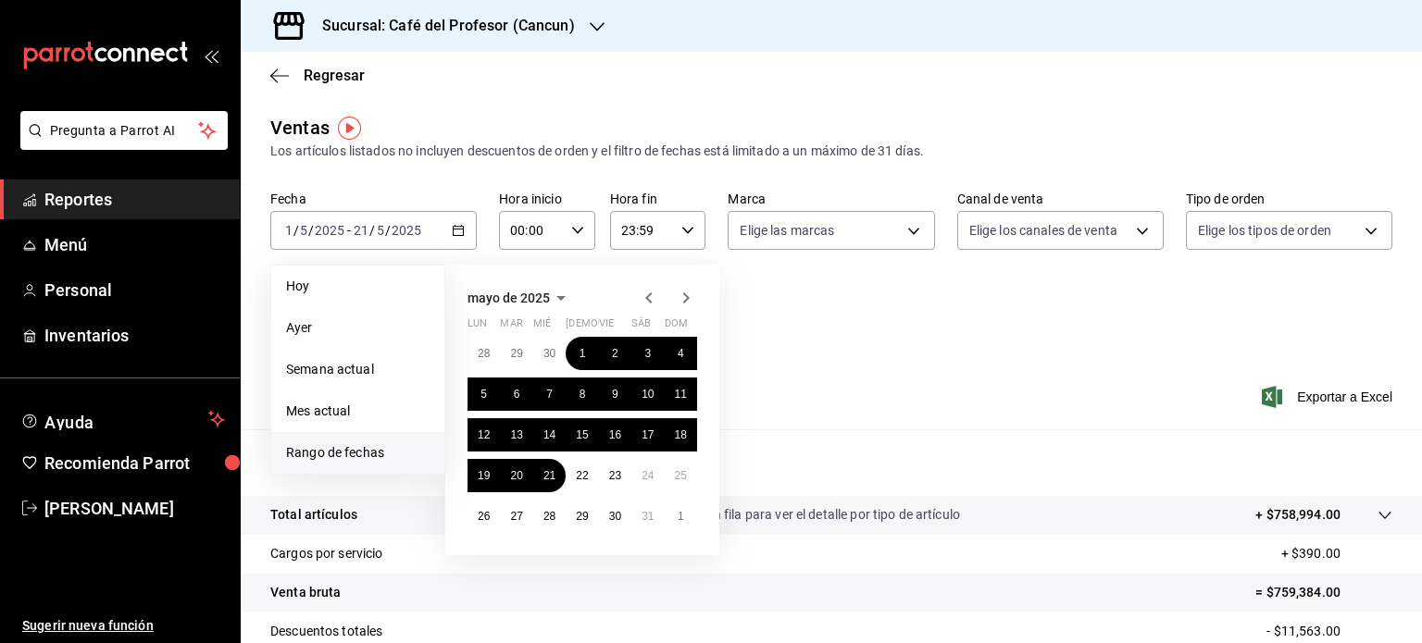
click at [644, 303] on icon "button" at bounding box center [649, 298] width 22 height 22
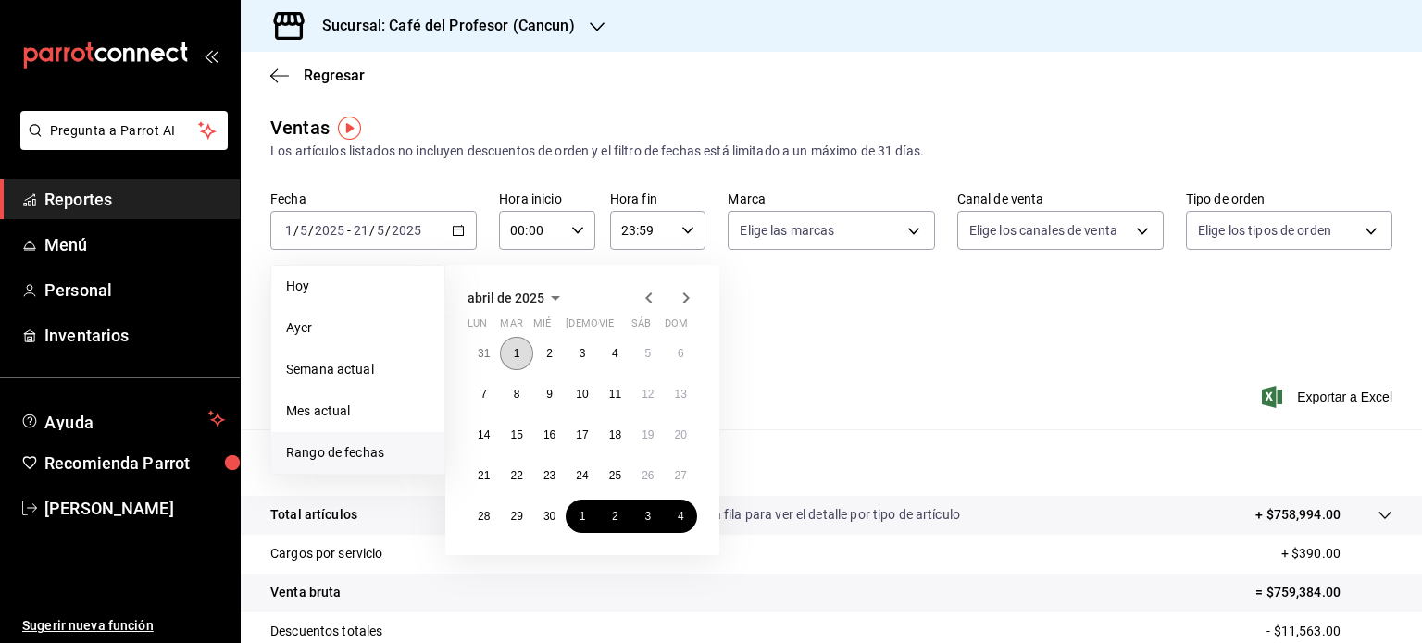
click at [523, 355] on button "1" at bounding box center [516, 353] width 32 height 33
click at [488, 471] on abbr "21" at bounding box center [484, 475] width 12 height 13
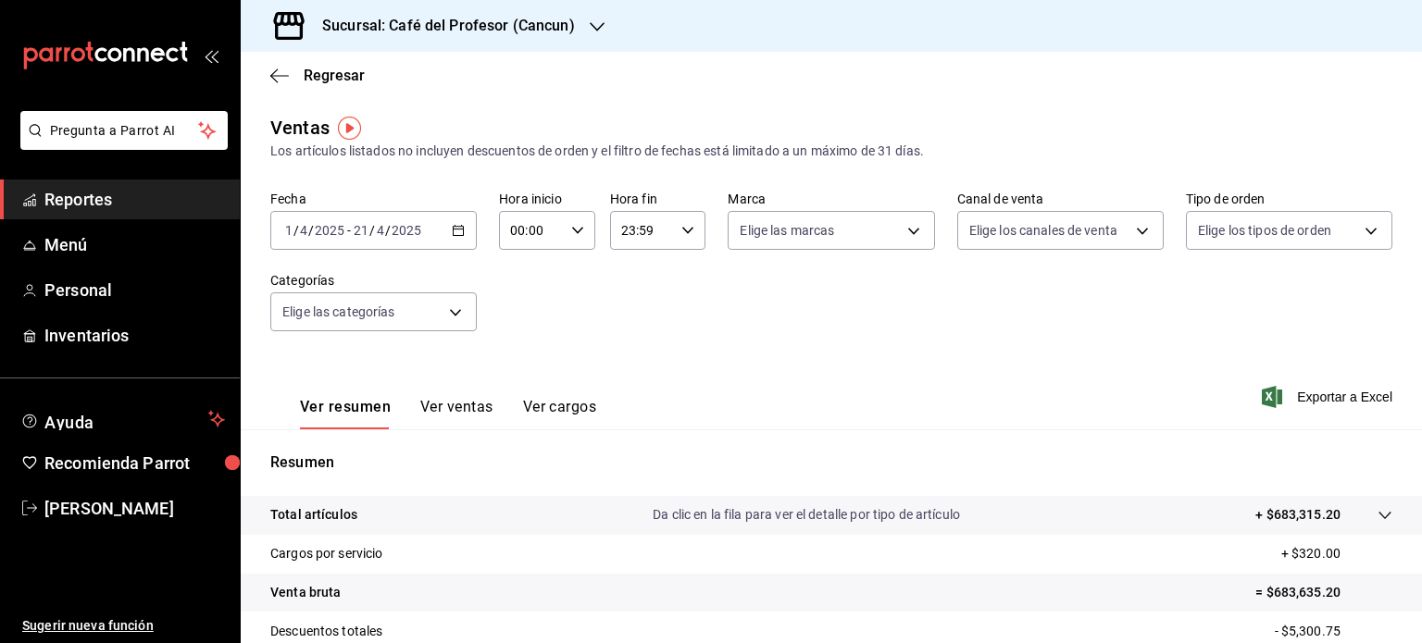
click at [465, 230] on div "[DATE] [DATE] - [DATE] [DATE]" at bounding box center [373, 230] width 206 height 39
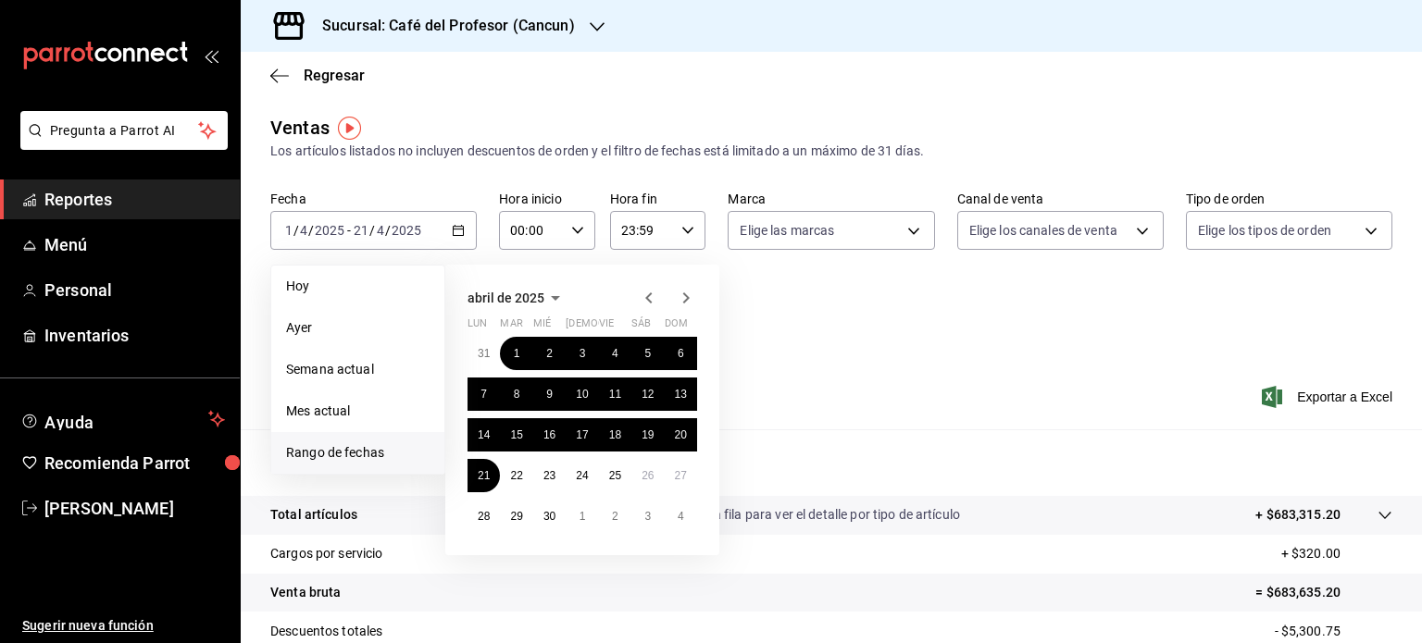
click at [645, 304] on icon "button" at bounding box center [649, 298] width 22 height 22
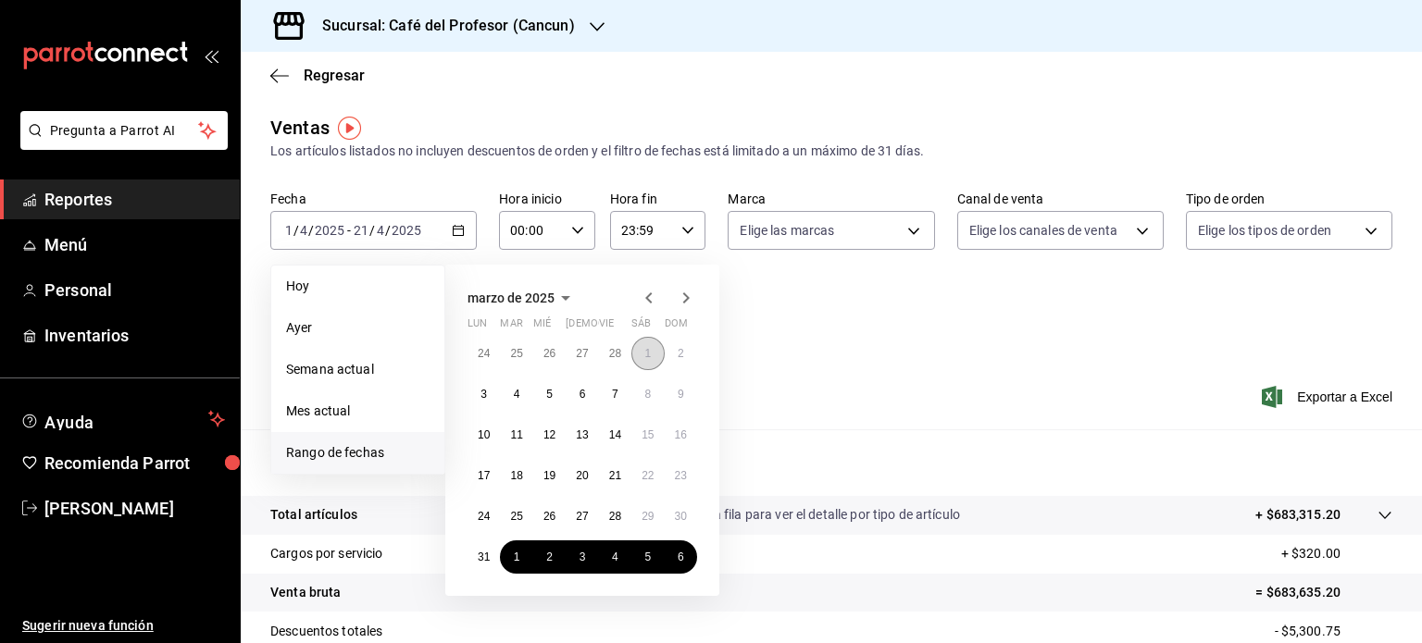
click at [650, 352] on abbr "1" at bounding box center [647, 353] width 6 height 13
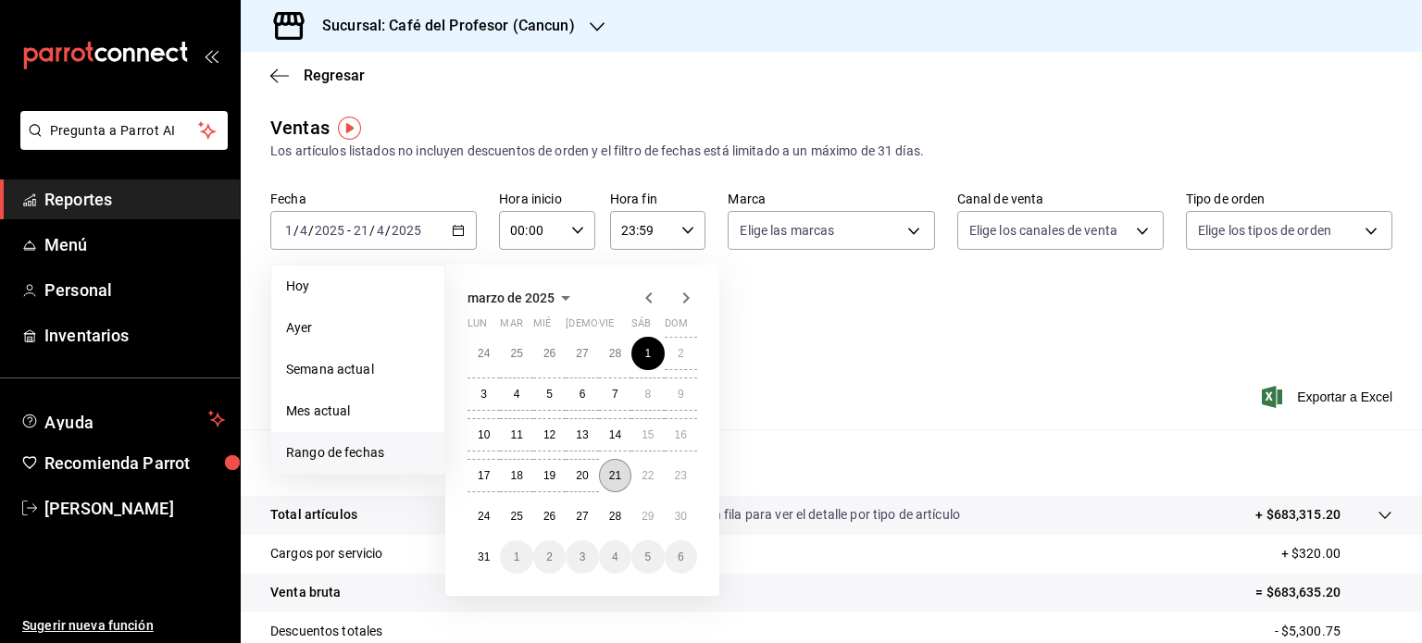
click at [617, 487] on button "21" at bounding box center [615, 475] width 32 height 33
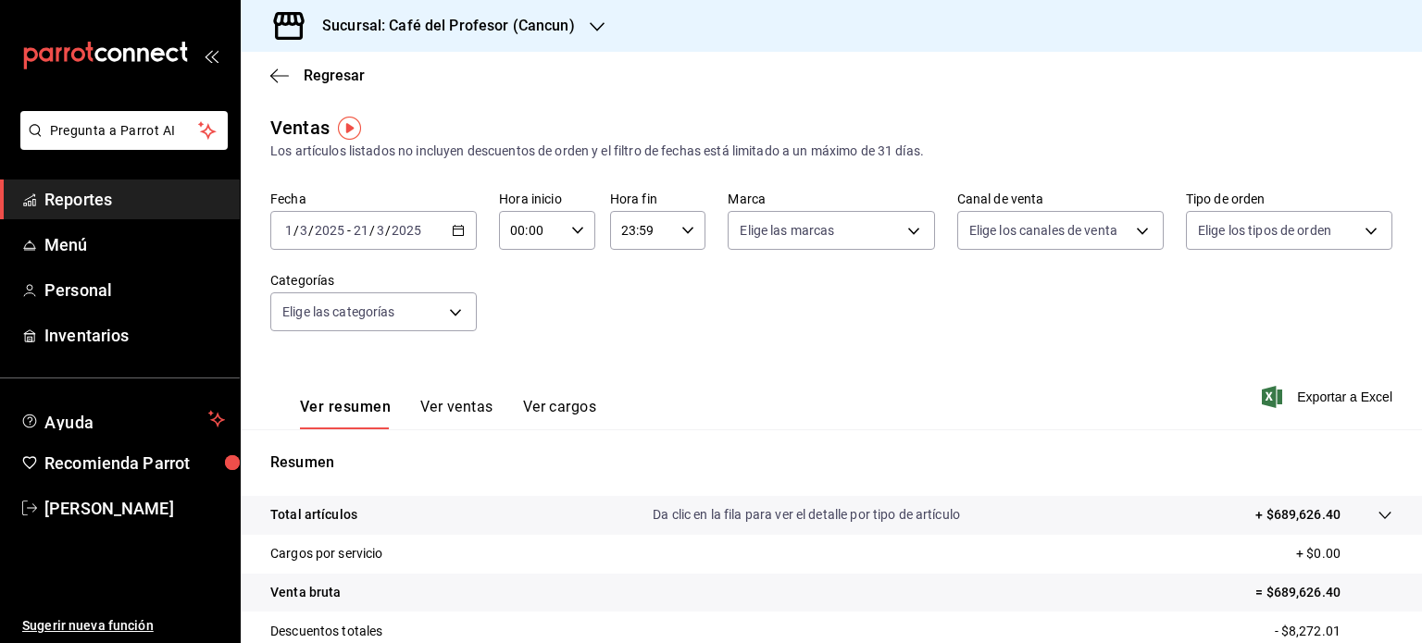
click at [452, 236] on icon "button" at bounding box center [458, 230] width 13 height 13
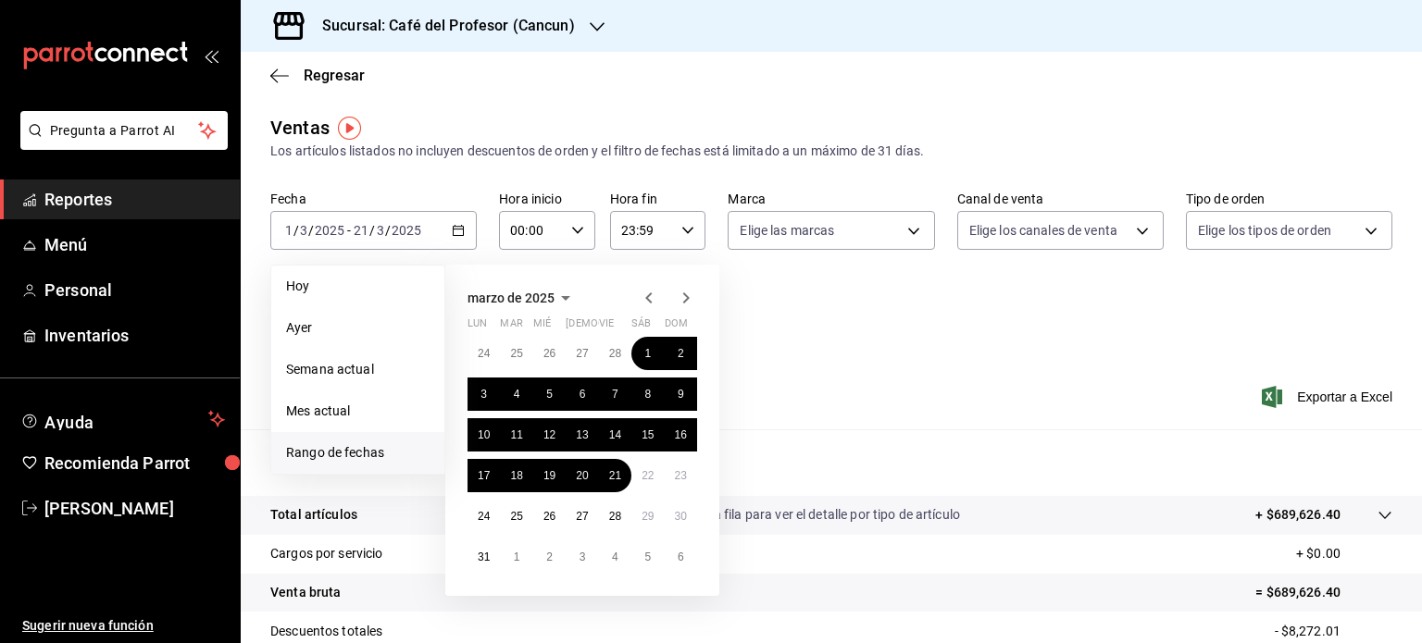
click at [642, 296] on icon "button" at bounding box center [649, 298] width 22 height 22
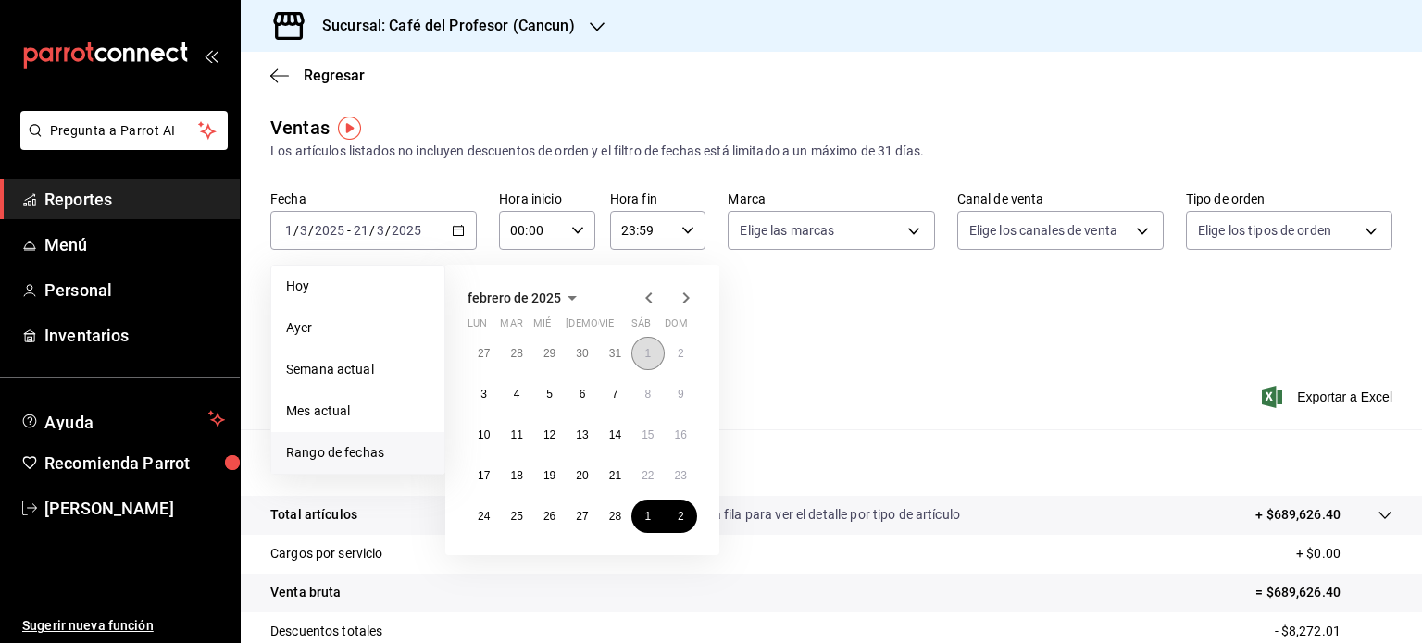
click at [642, 347] on button "1" at bounding box center [647, 353] width 32 height 33
click at [604, 469] on button "21" at bounding box center [615, 475] width 32 height 33
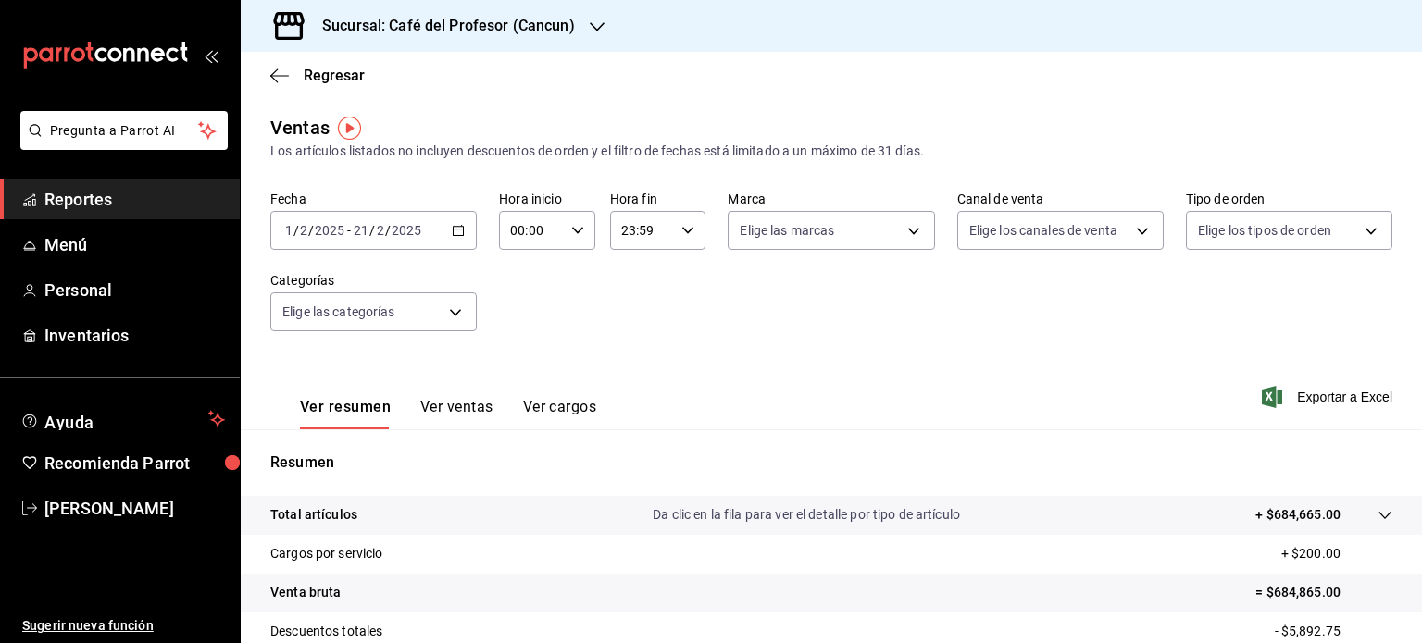
click at [467, 230] on div "[DATE] [DATE] - [DATE] [DATE]" at bounding box center [373, 230] width 206 height 39
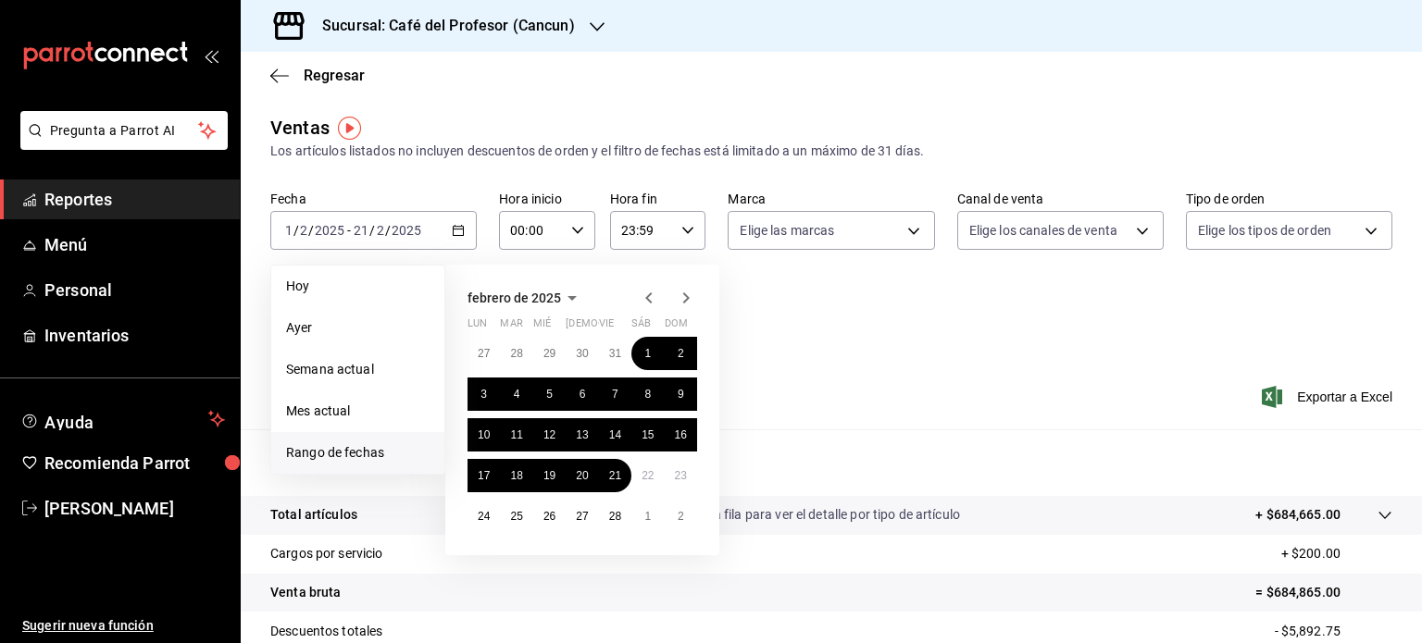
click at [648, 296] on icon "button" at bounding box center [648, 298] width 6 height 11
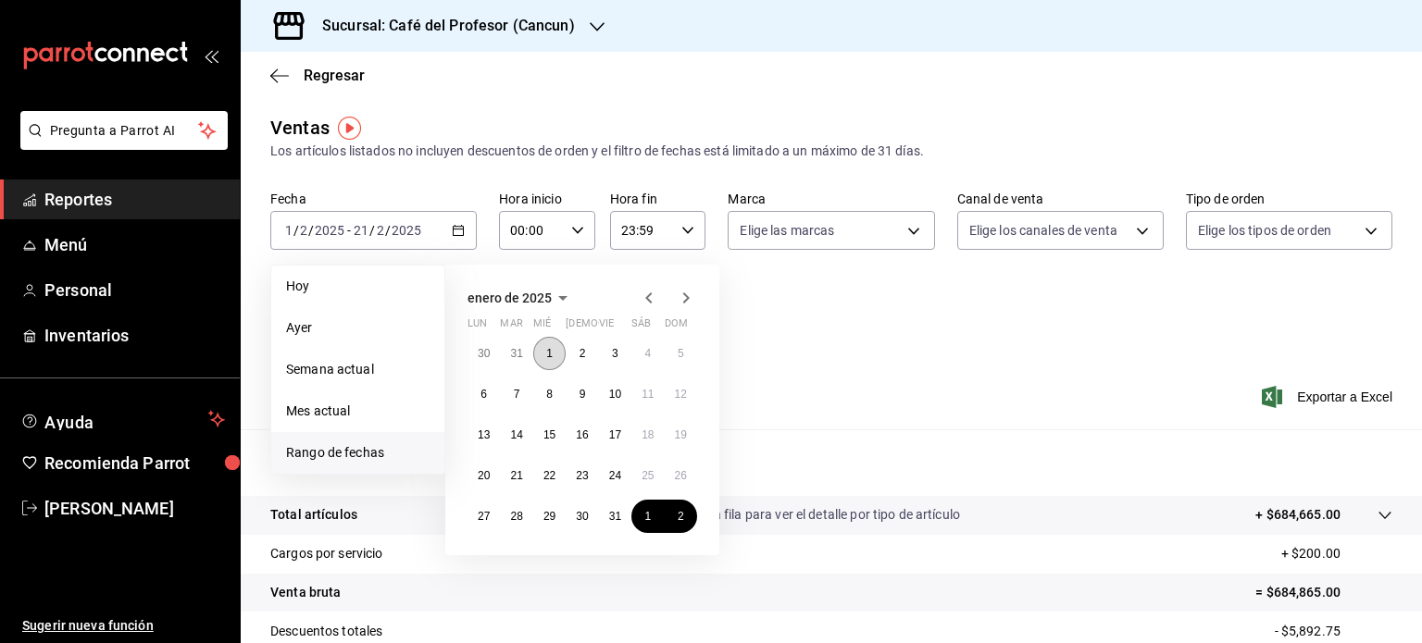
click at [552, 352] on abbr "1" at bounding box center [549, 353] width 6 height 13
click at [515, 473] on abbr "21" at bounding box center [516, 475] width 12 height 13
